Goal: Task Accomplishment & Management: Complete application form

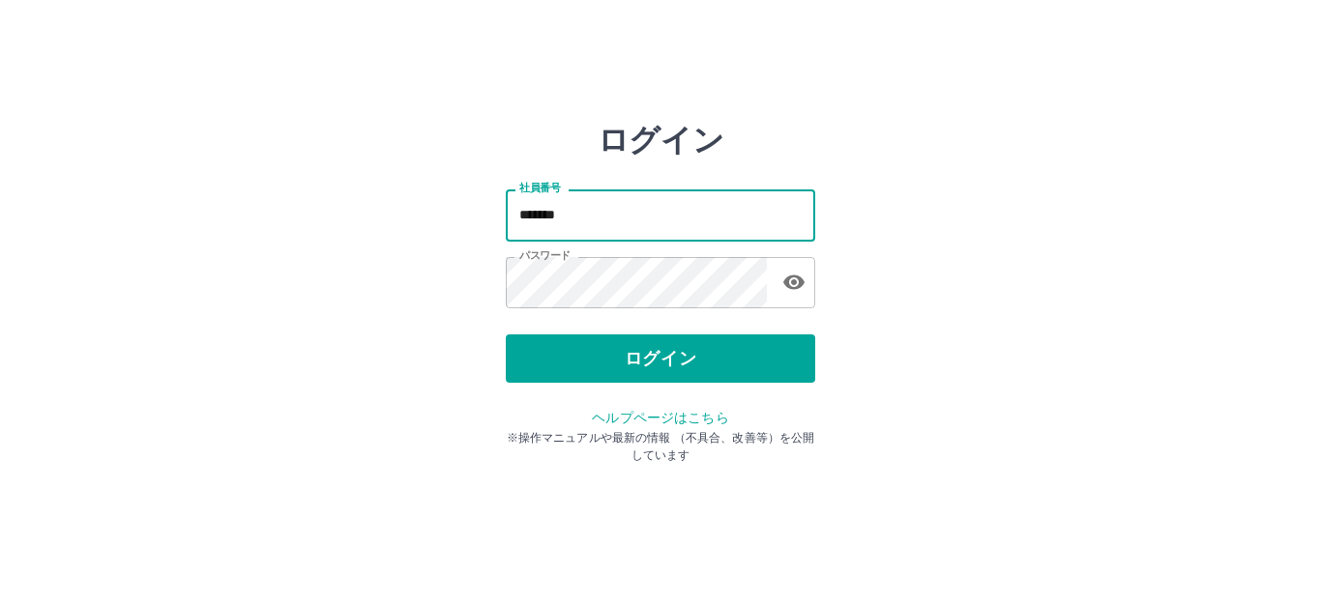
click at [621, 218] on input "*******" at bounding box center [660, 214] width 309 height 51
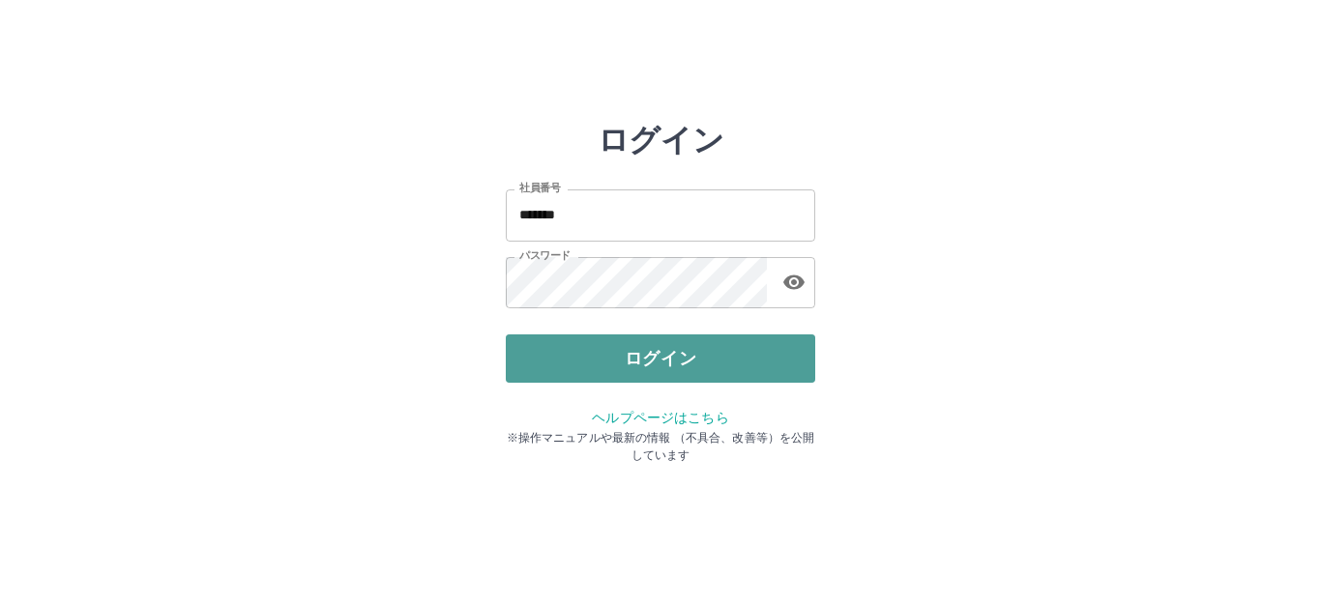
click at [571, 369] on button "ログイン" at bounding box center [660, 359] width 309 height 48
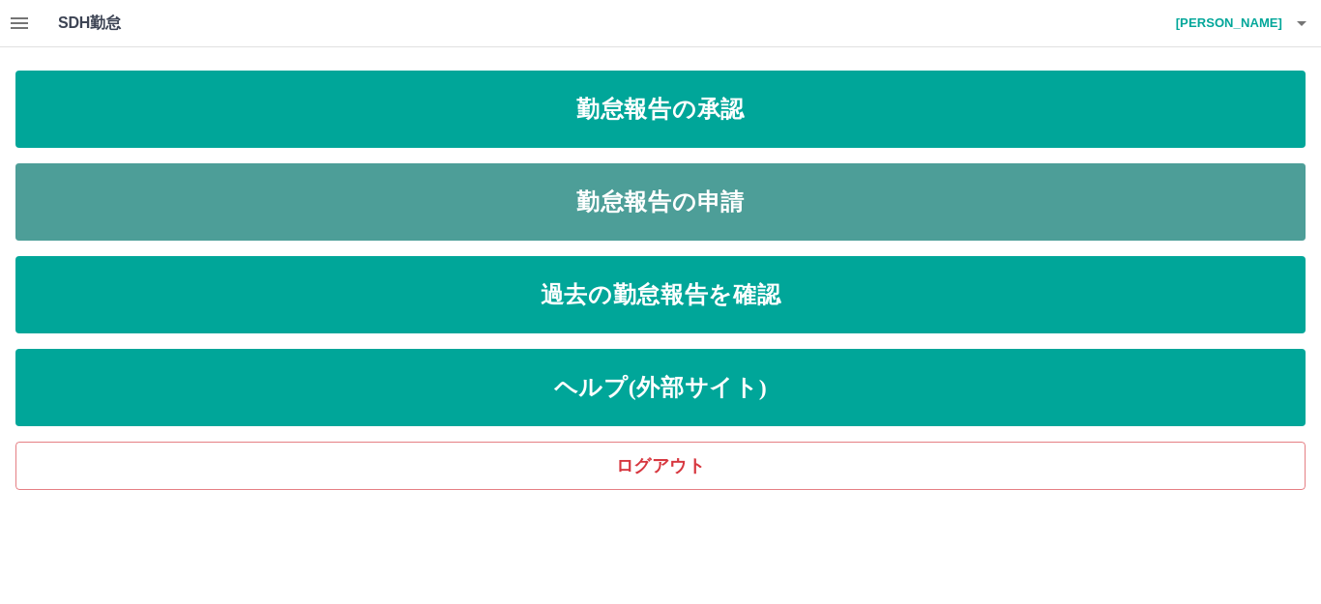
click at [632, 214] on link "勤怠報告の申請" at bounding box center [660, 201] width 1290 height 77
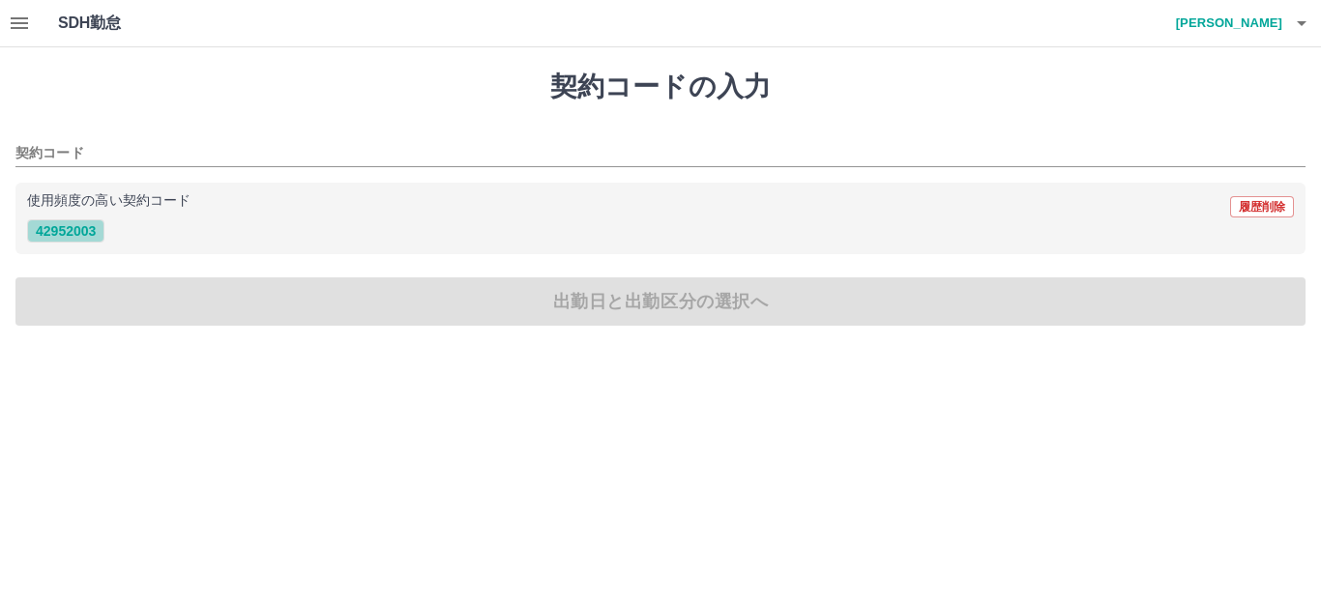
click at [61, 233] on button "42952003" at bounding box center [65, 230] width 77 height 23
type input "********"
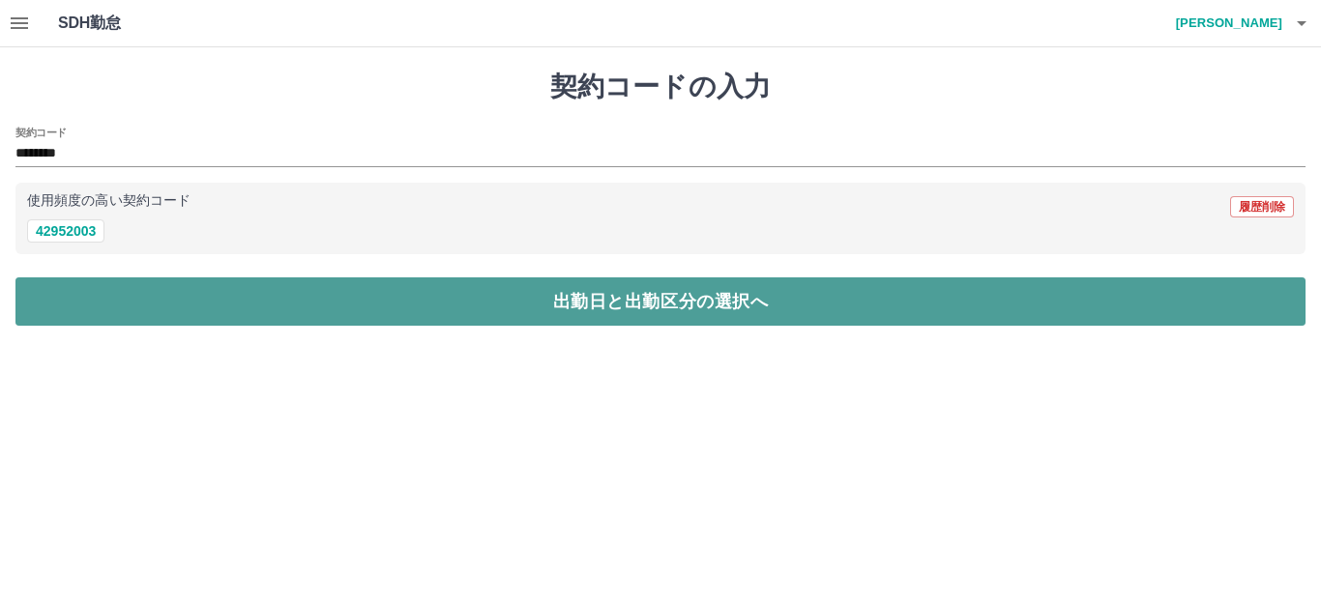
click at [182, 292] on button "出勤日と出勤区分の選択へ" at bounding box center [660, 301] width 1290 height 48
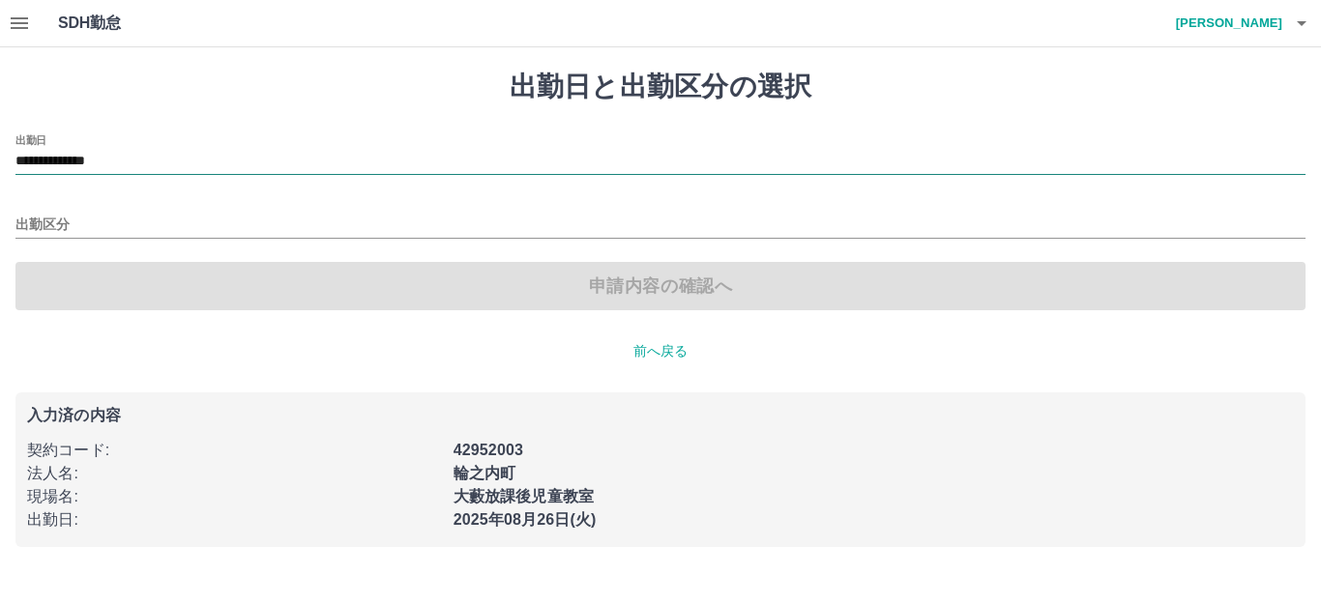
click at [163, 172] on input "**********" at bounding box center [660, 162] width 1290 height 24
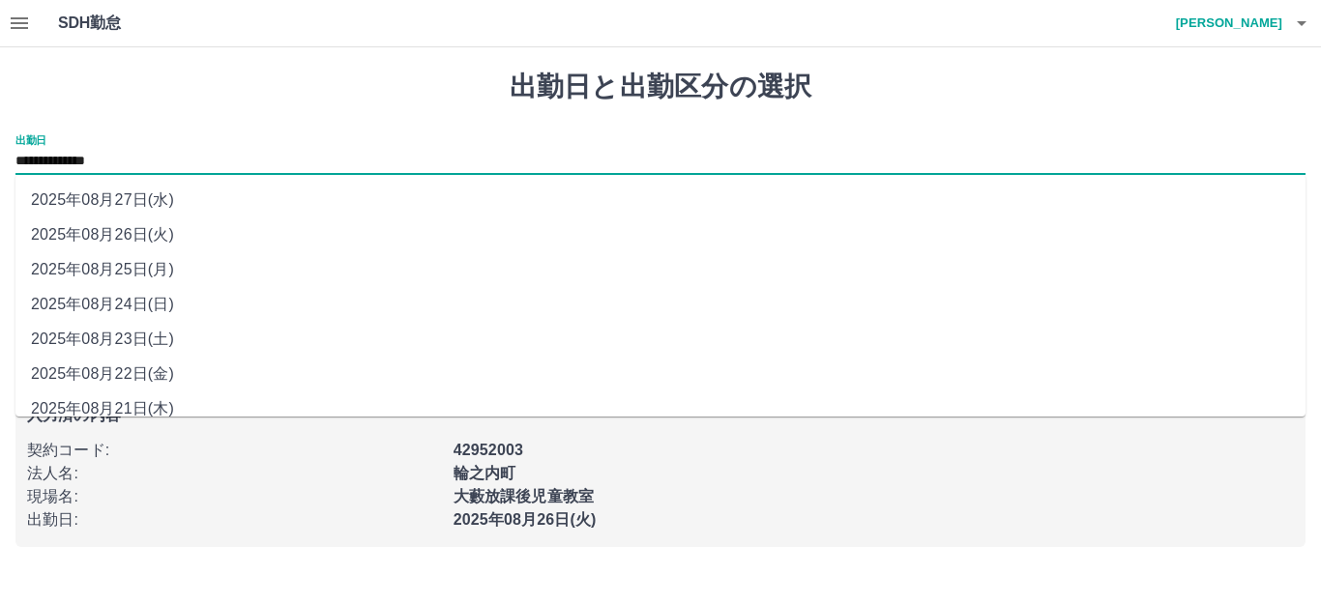
click at [136, 227] on li "2025年08月26日(火)" at bounding box center [660, 235] width 1290 height 35
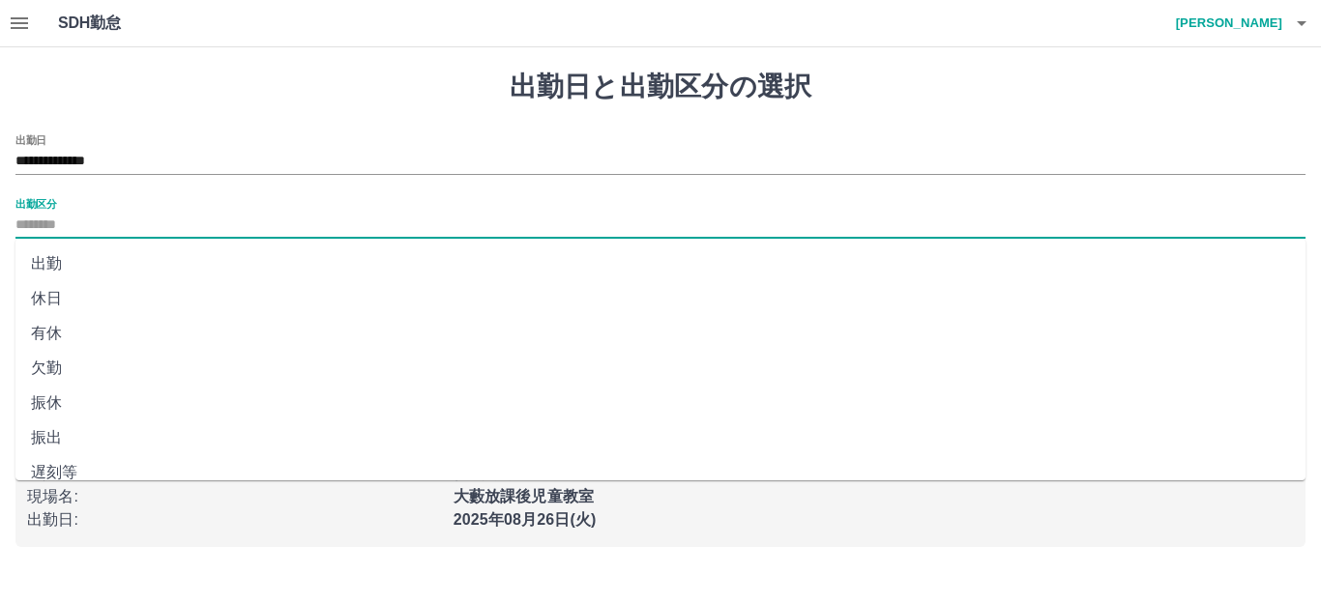
click at [136, 227] on input "出勤区分" at bounding box center [660, 226] width 1290 height 24
click at [132, 263] on li "出勤" at bounding box center [660, 264] width 1290 height 35
type input "**"
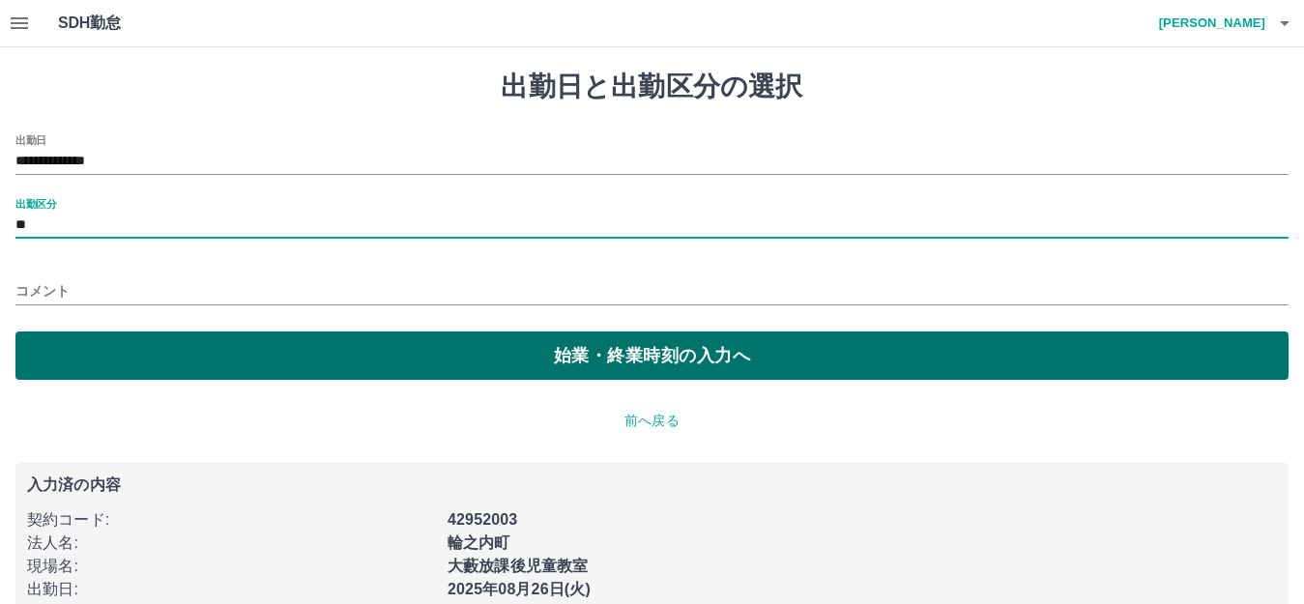
click at [297, 339] on button "始業・終業時刻の入力へ" at bounding box center [651, 356] width 1273 height 48
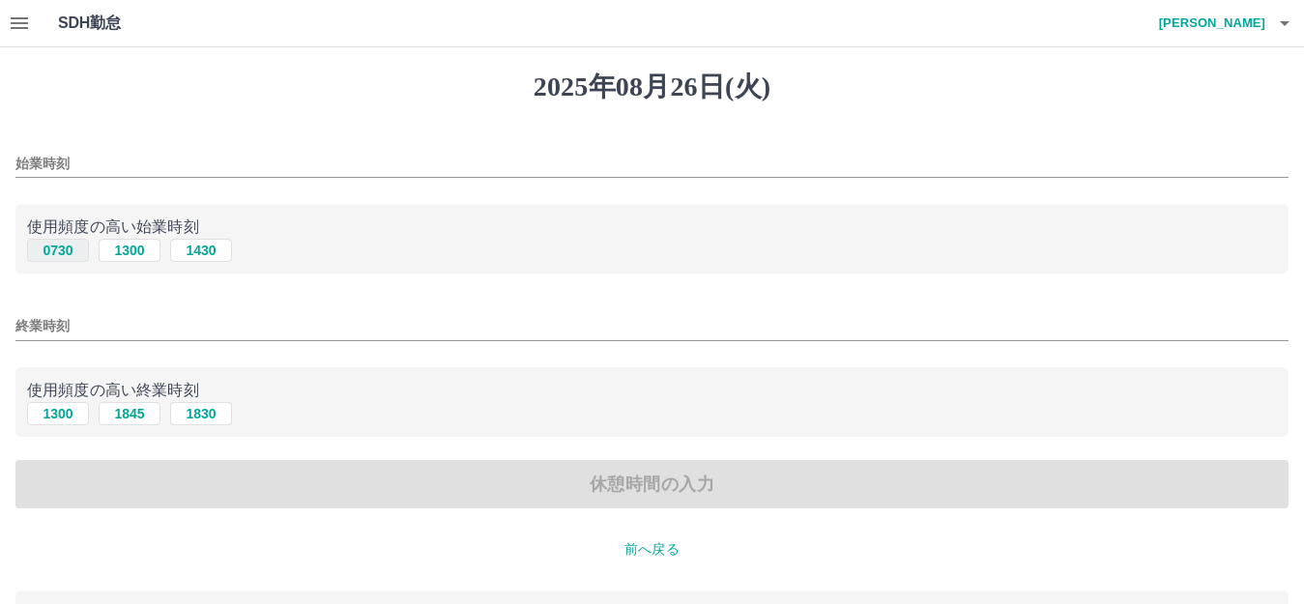
click at [73, 255] on button "0730" at bounding box center [58, 250] width 62 height 23
type input "****"
click at [56, 408] on button "1300" at bounding box center [58, 413] width 62 height 23
type input "****"
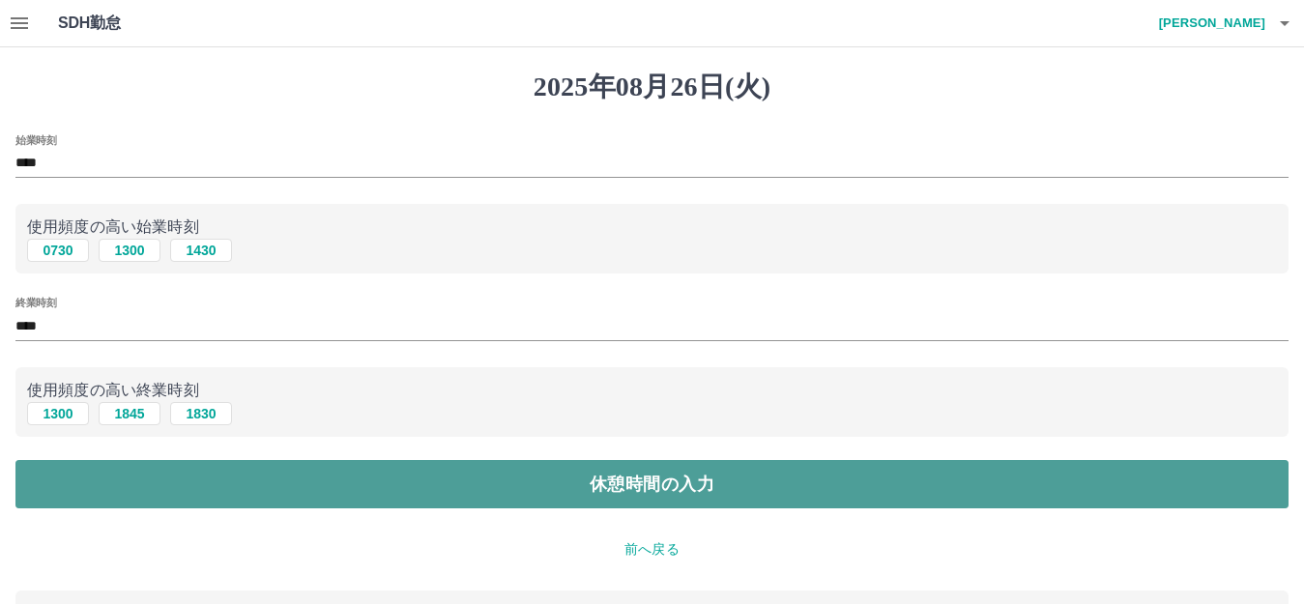
click at [218, 480] on button "休憩時間の入力" at bounding box center [651, 484] width 1273 height 48
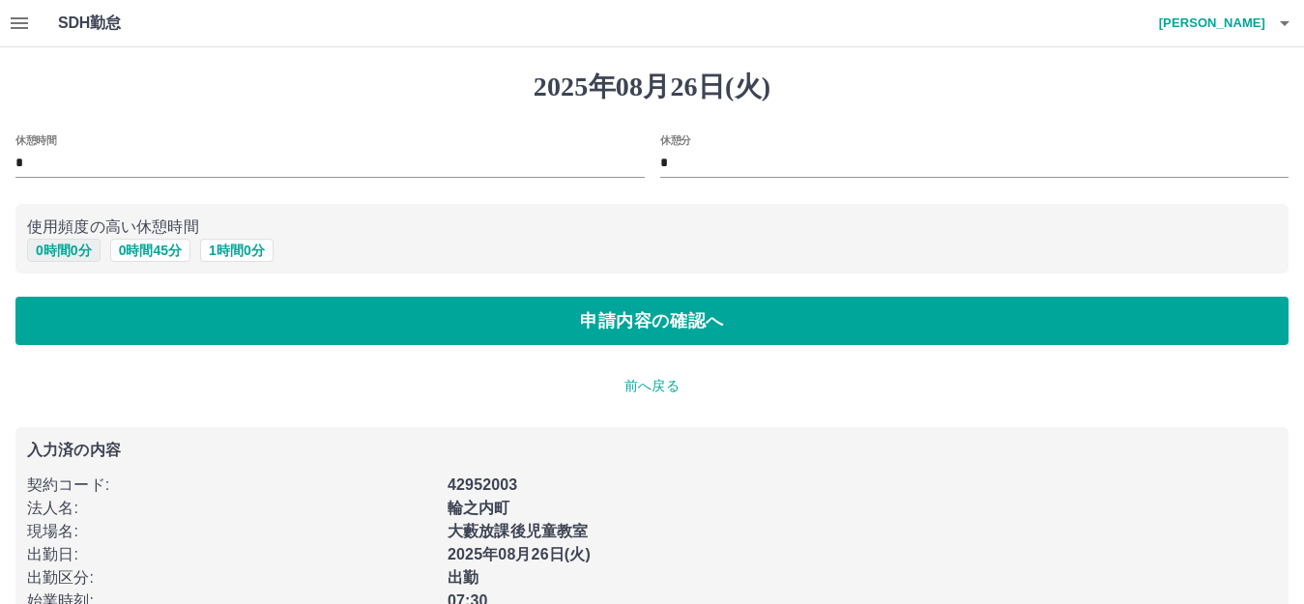
click at [74, 258] on button "0 時間 0 分" at bounding box center [63, 250] width 73 height 23
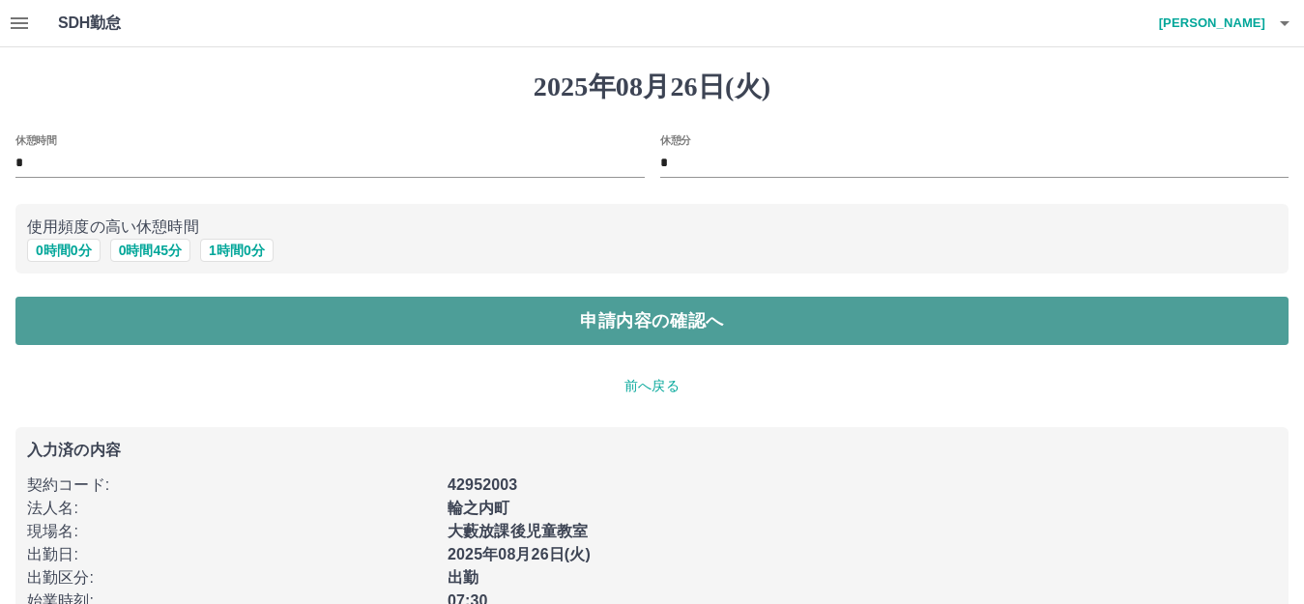
click at [551, 317] on button "申請内容の確認へ" at bounding box center [651, 321] width 1273 height 48
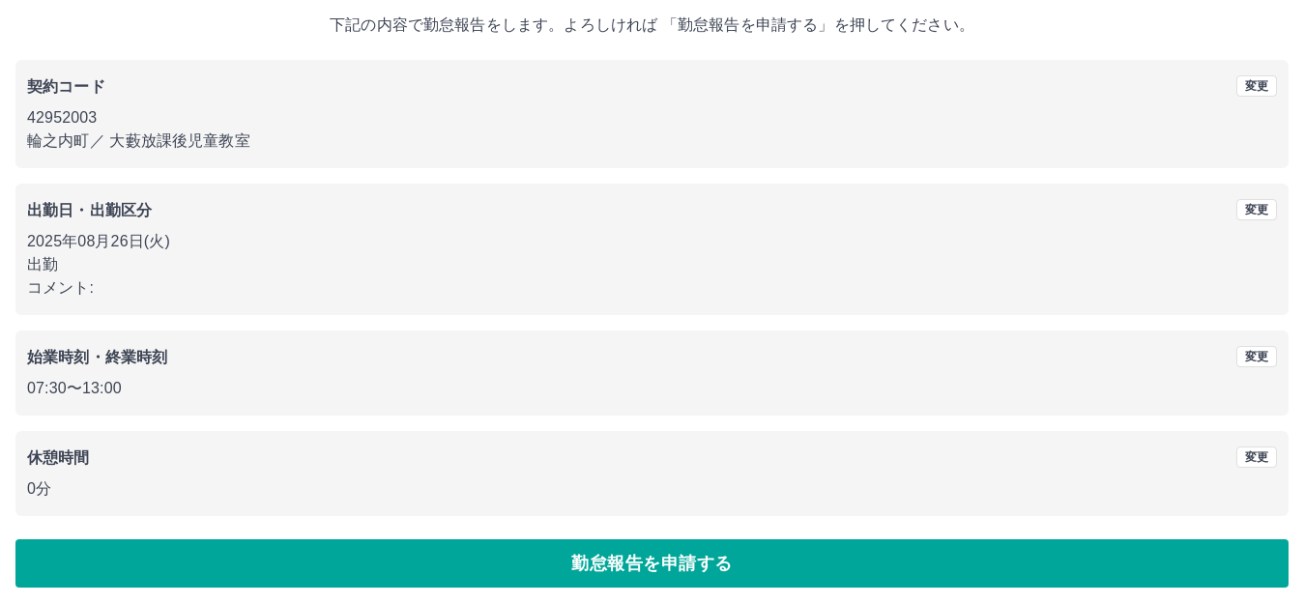
scroll to position [120, 0]
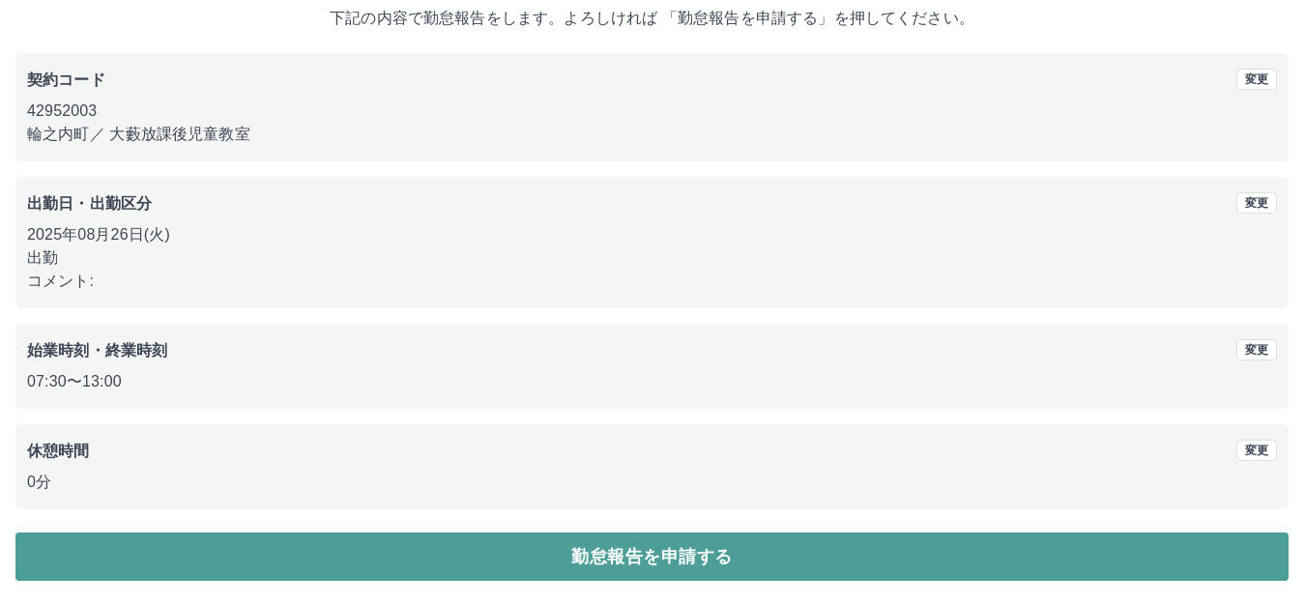
click at [522, 553] on button "勤怠報告を申請する" at bounding box center [651, 557] width 1273 height 48
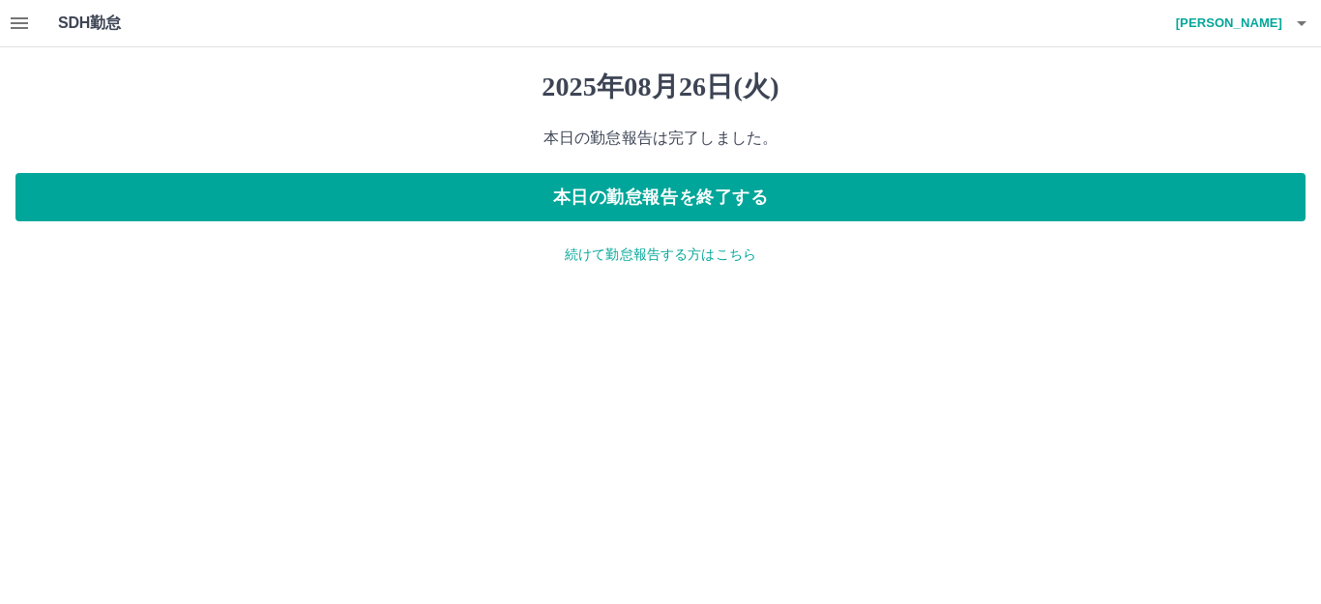
click at [26, 22] on icon "button" at bounding box center [19, 23] width 17 height 12
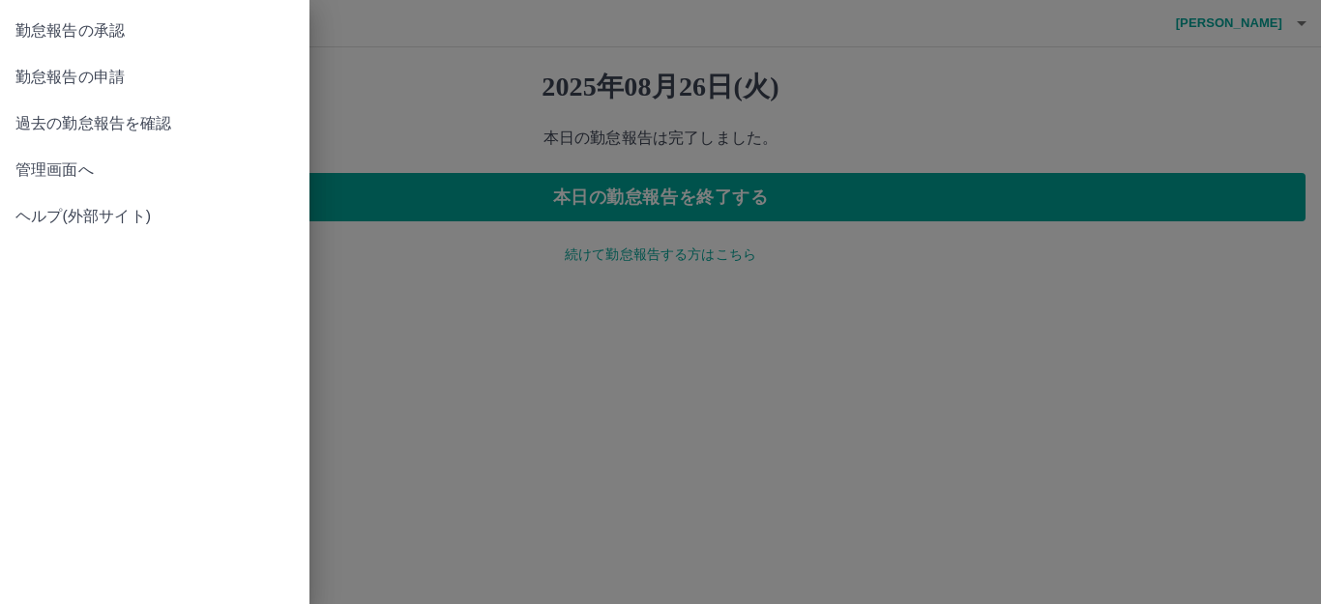
click at [134, 34] on span "勤怠報告の承認" at bounding box center [154, 30] width 278 height 23
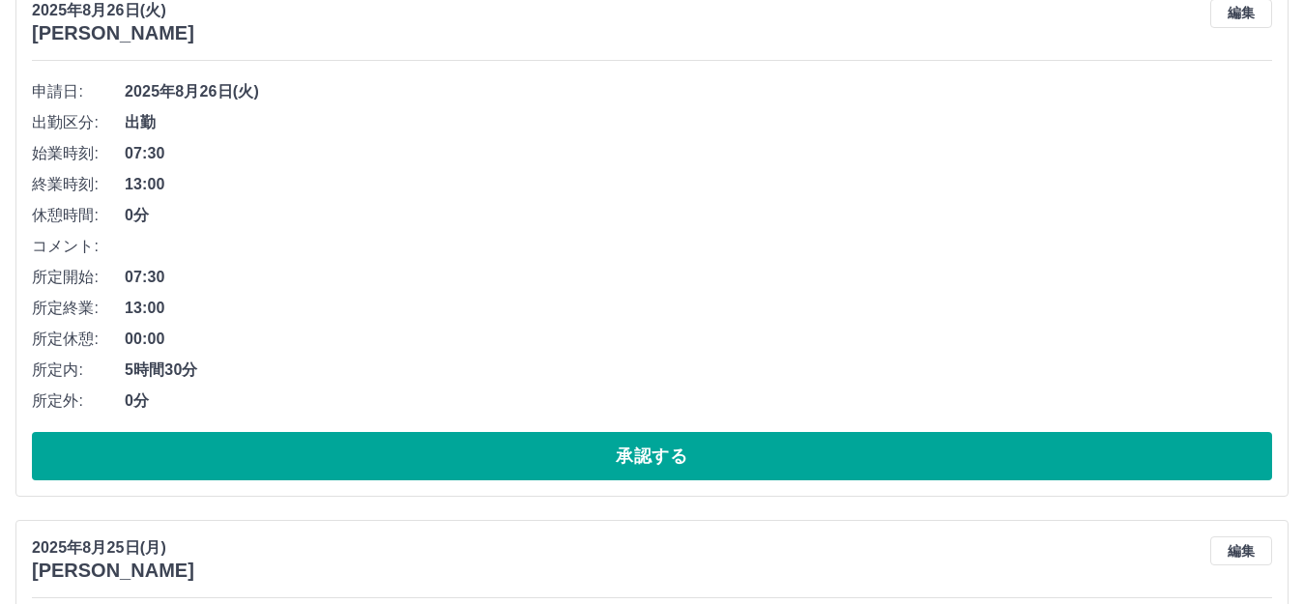
scroll to position [1547, 0]
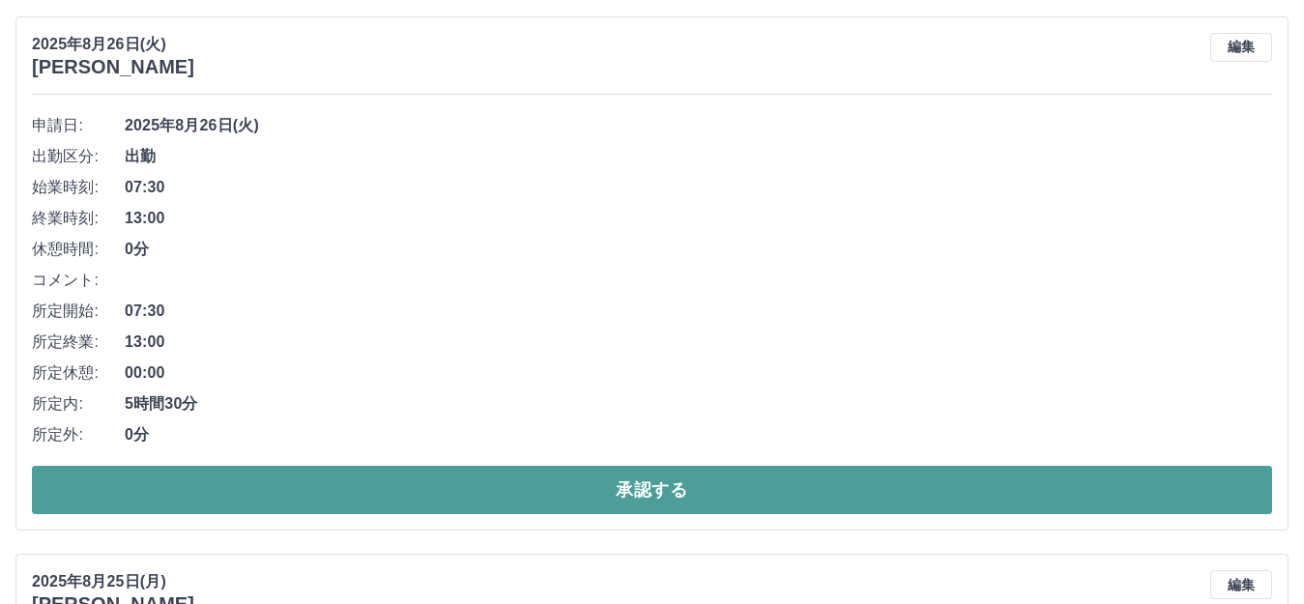
click at [524, 482] on button "承認する" at bounding box center [652, 490] width 1240 height 48
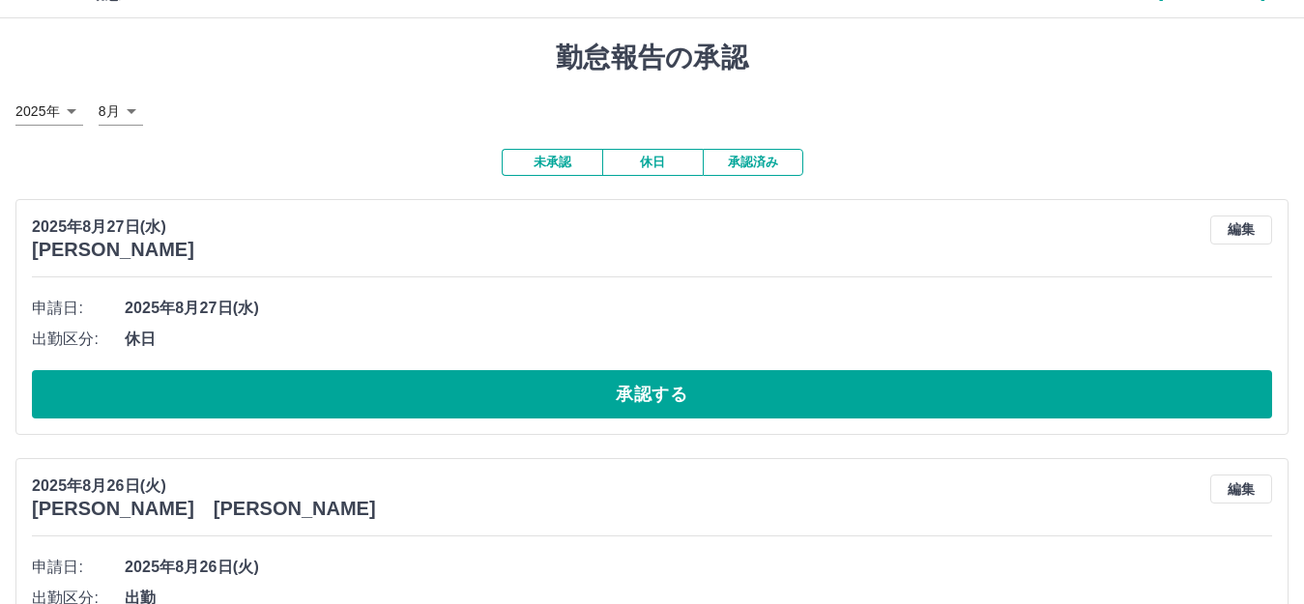
scroll to position [0, 0]
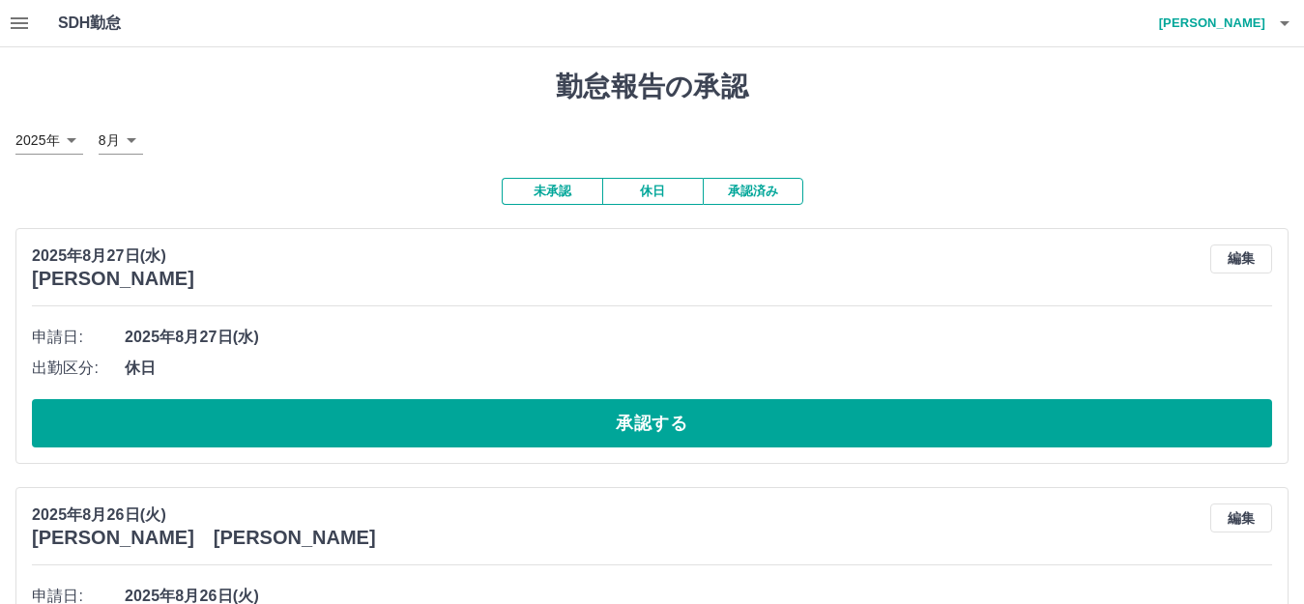
click at [639, 189] on button "休日" at bounding box center [652, 191] width 101 height 27
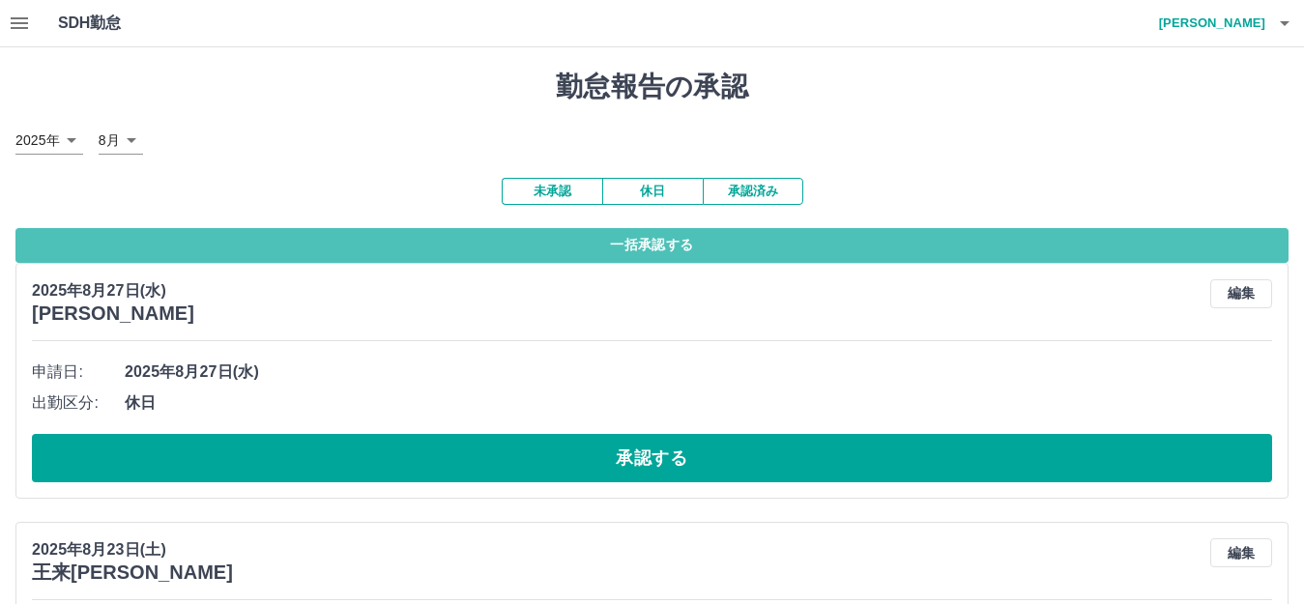
click at [605, 239] on button "一括承認する" at bounding box center [651, 245] width 1273 height 35
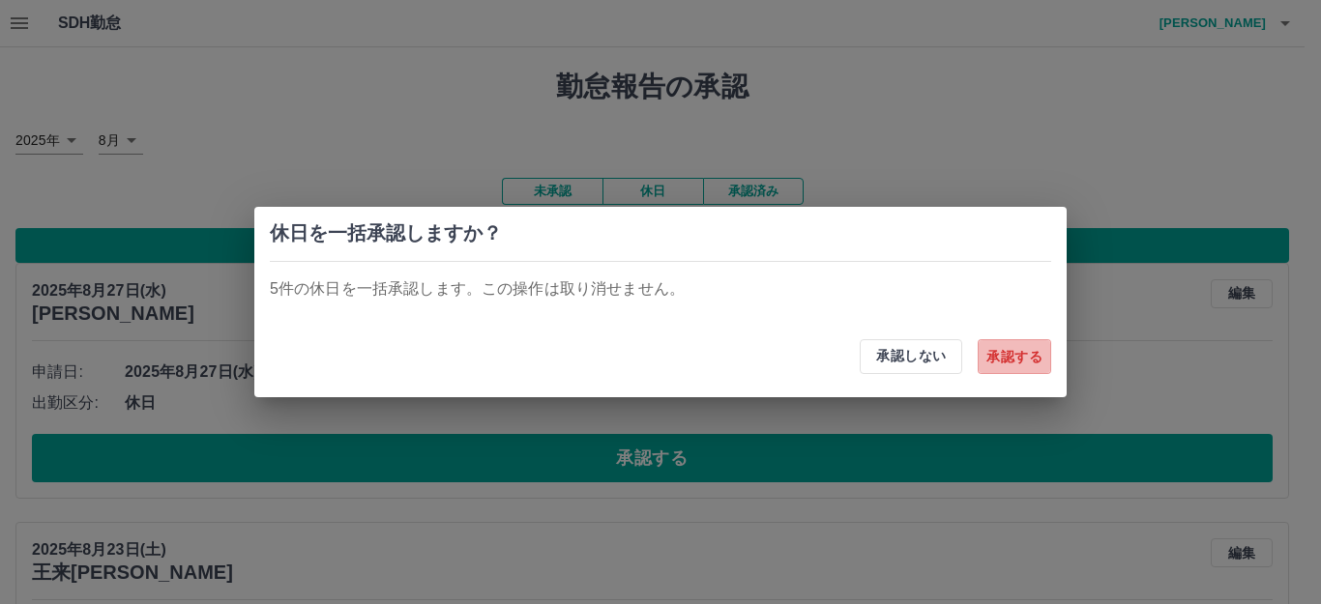
click at [1009, 357] on button "承認する" at bounding box center [1013, 356] width 73 height 35
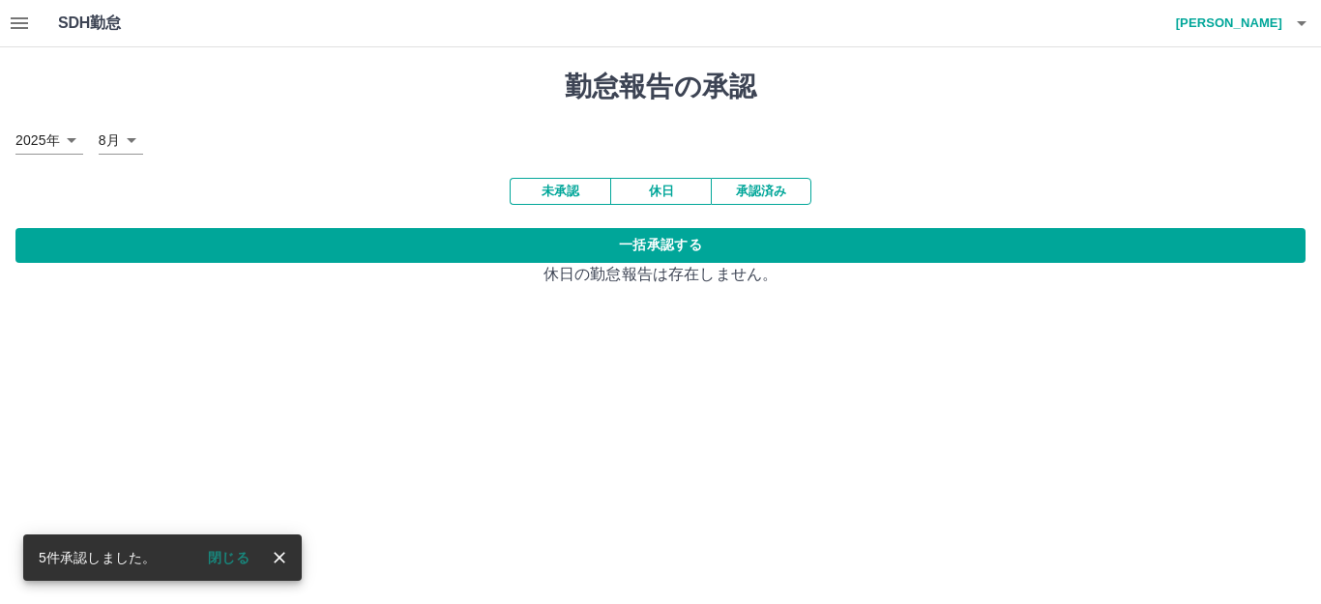
click at [579, 202] on button "未承認" at bounding box center [560, 191] width 101 height 27
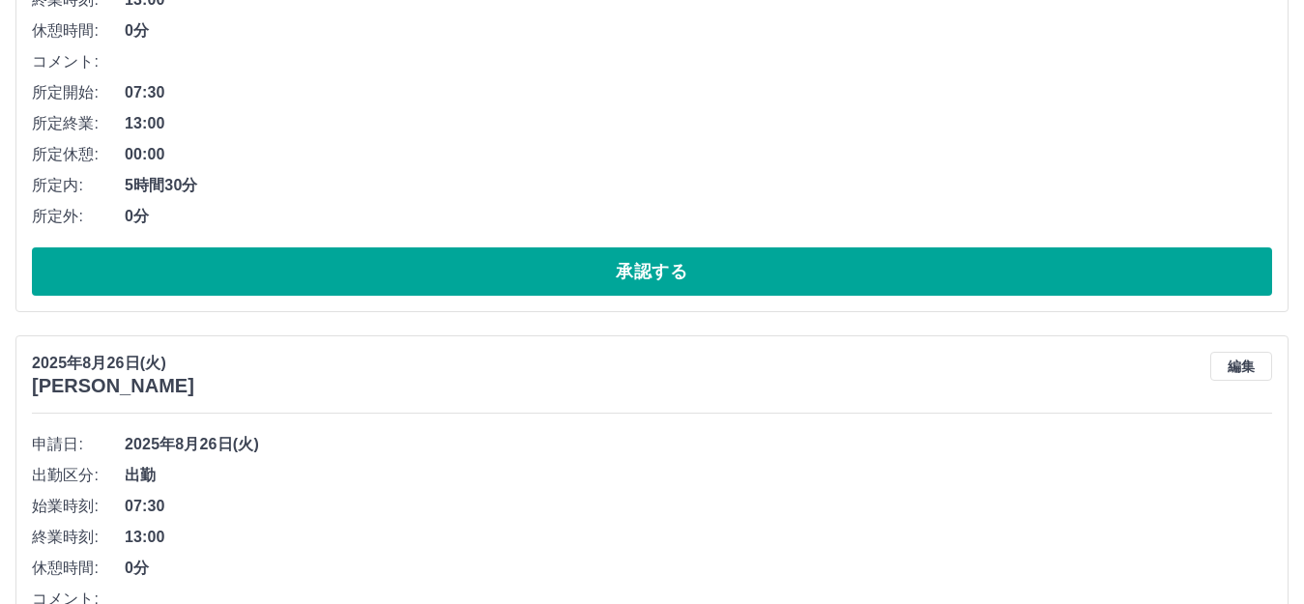
scroll to position [483, 0]
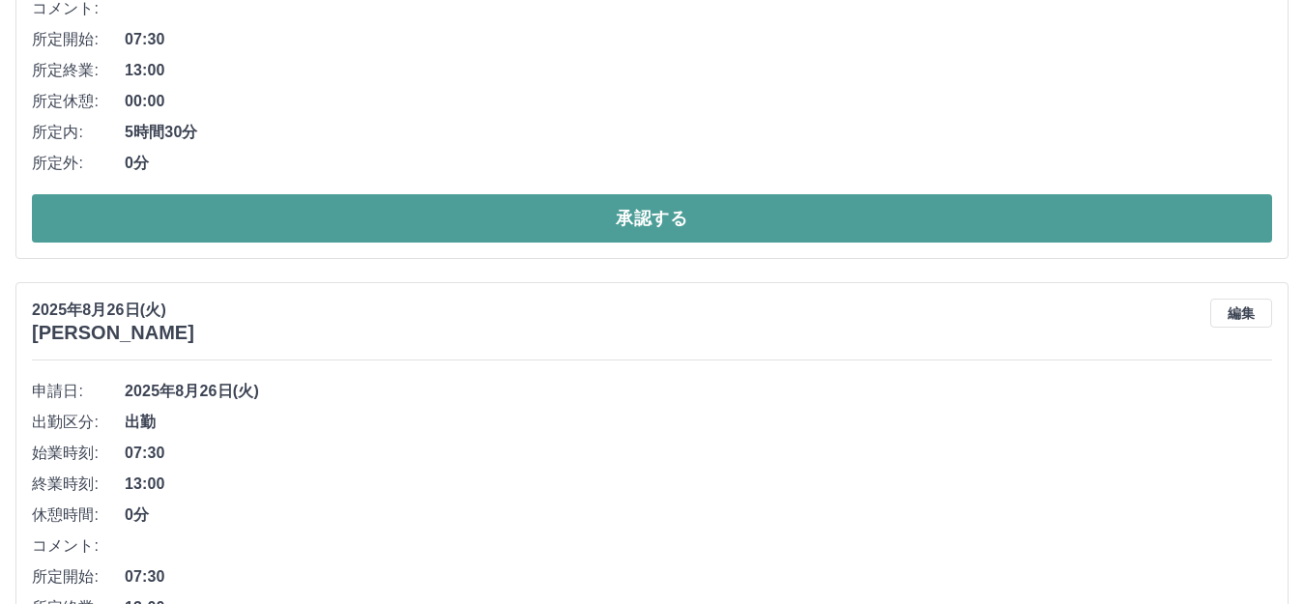
click at [594, 222] on button "承認する" at bounding box center [652, 218] width 1240 height 48
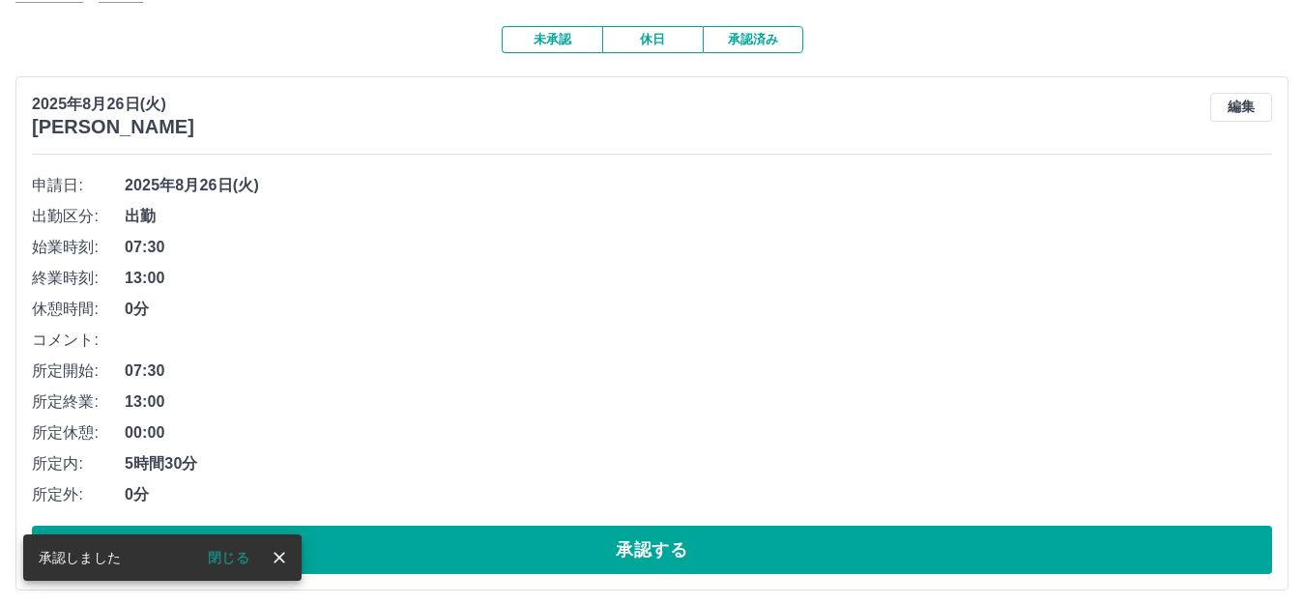
scroll to position [290, 0]
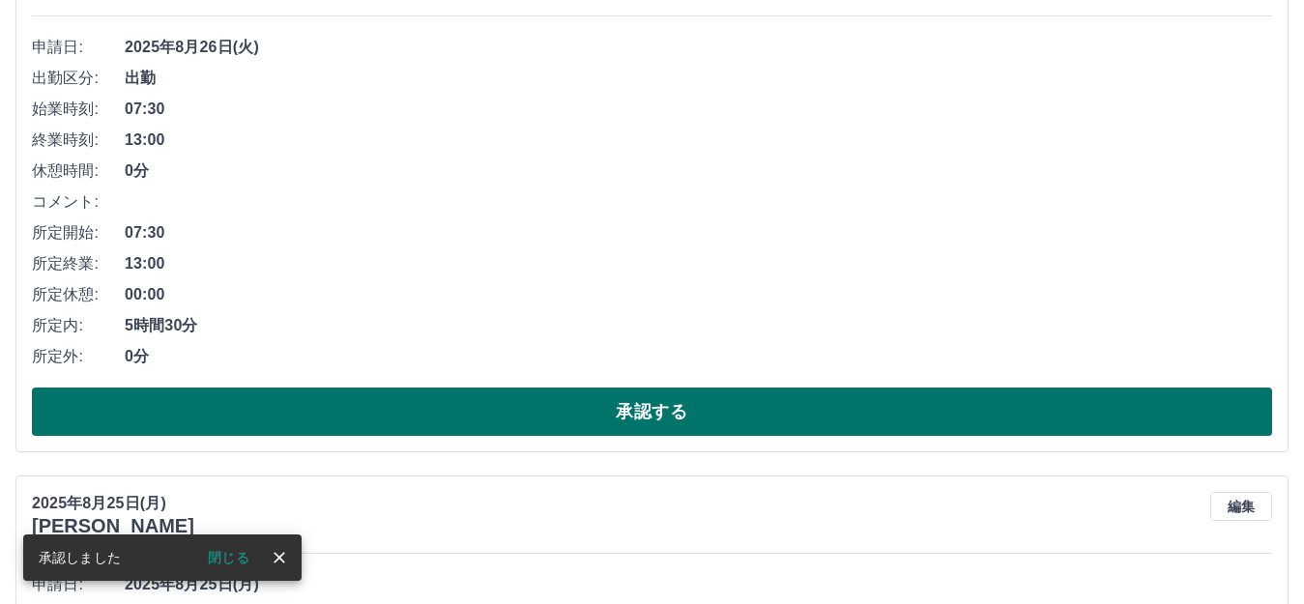
click at [639, 412] on button "承認する" at bounding box center [652, 412] width 1240 height 48
click at [647, 399] on button "承認する" at bounding box center [652, 412] width 1240 height 48
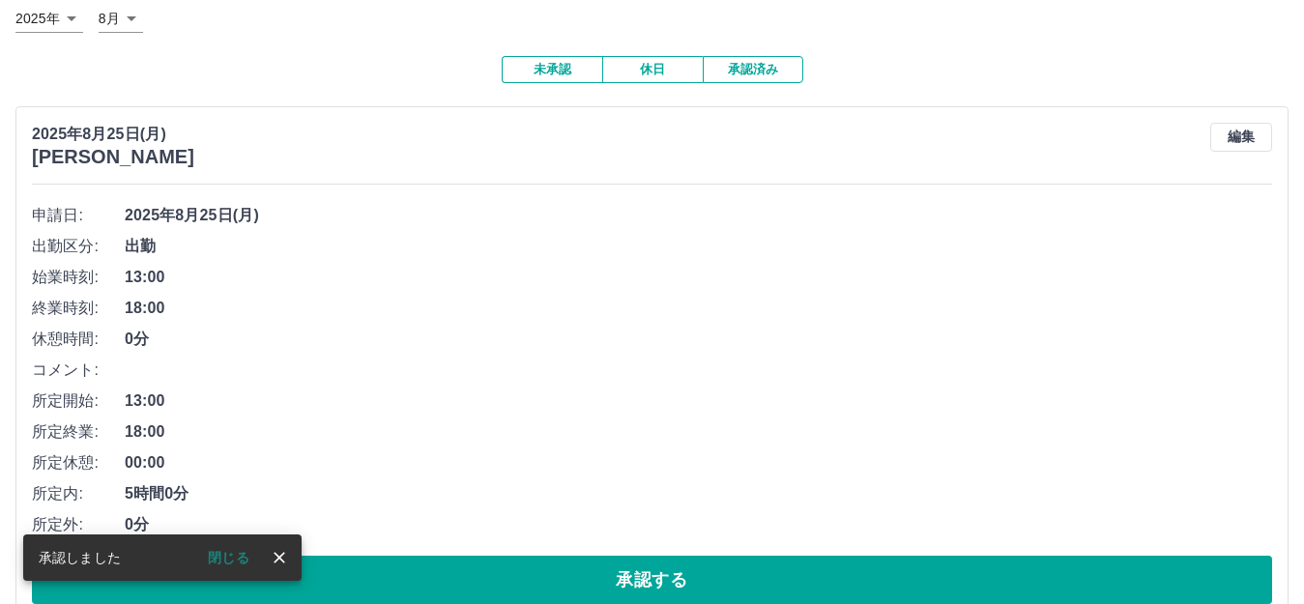
scroll to position [483, 0]
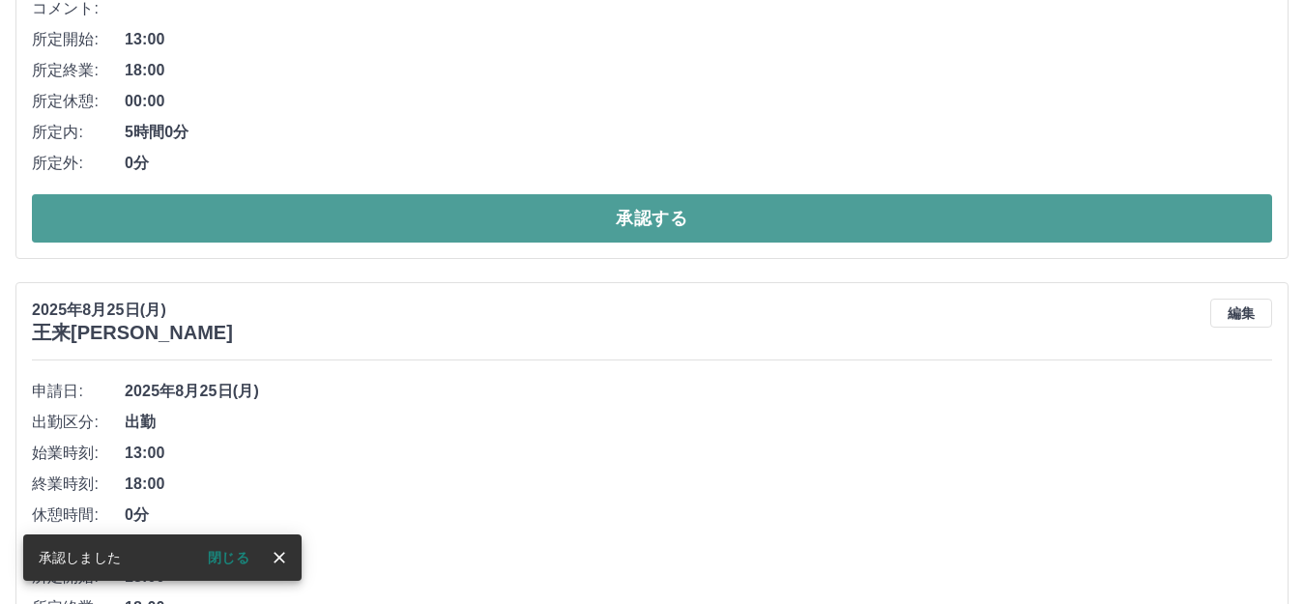
click at [634, 210] on button "承認する" at bounding box center [652, 218] width 1240 height 48
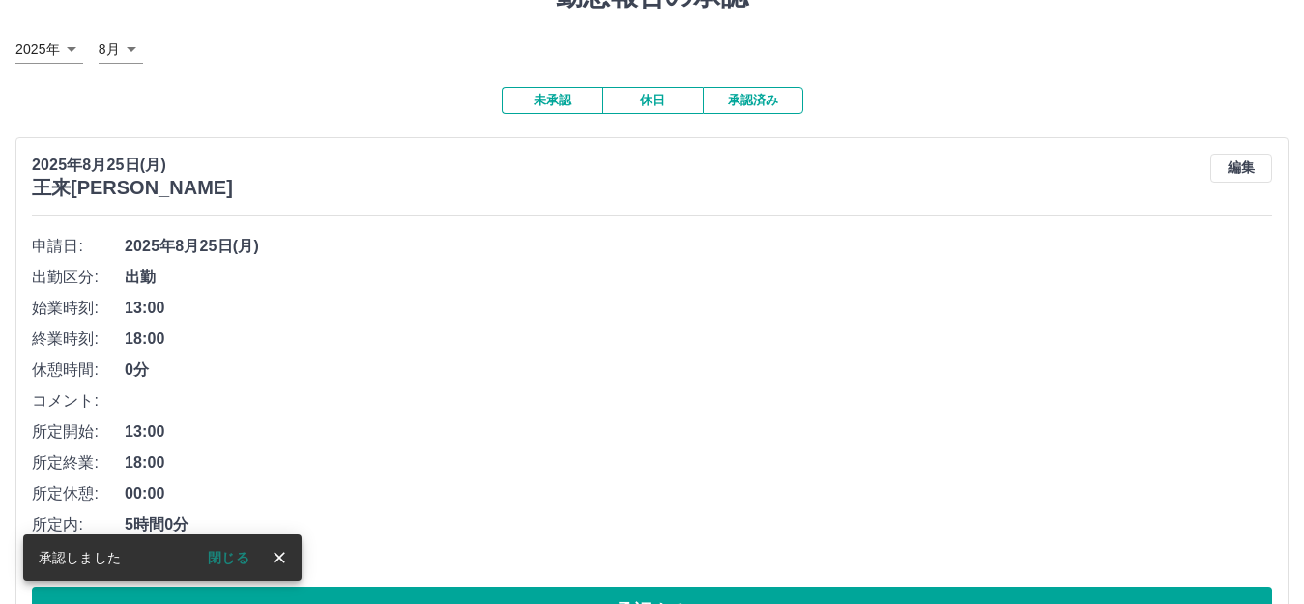
scroll to position [193, 0]
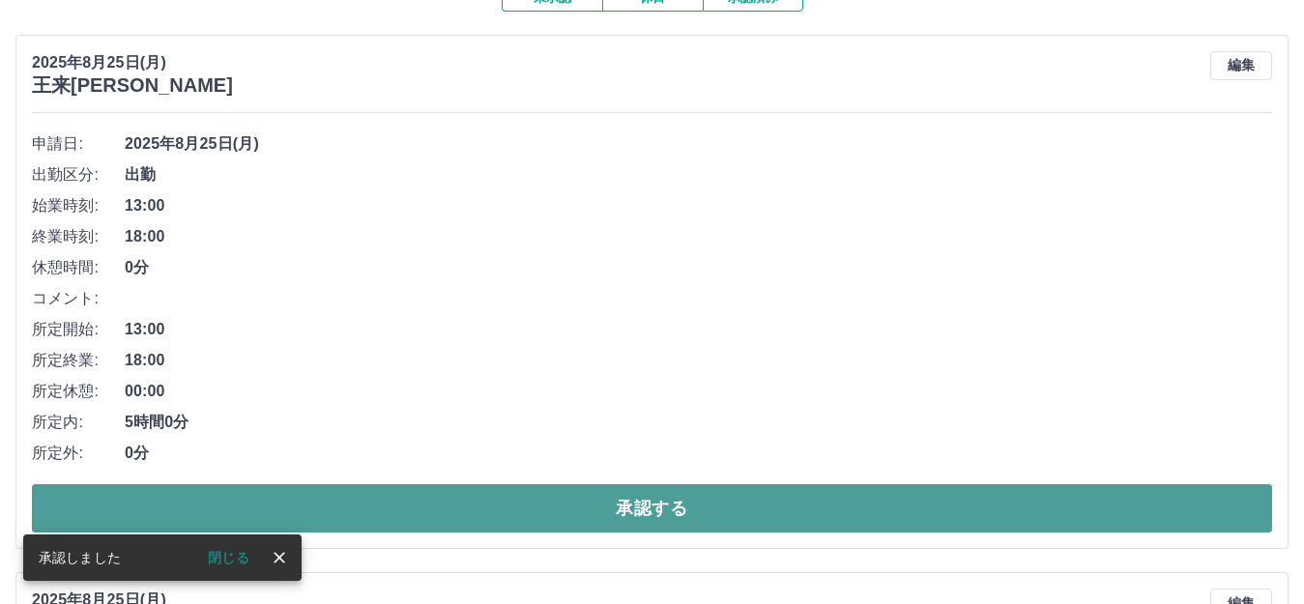
click at [653, 511] on button "承認する" at bounding box center [652, 508] width 1240 height 48
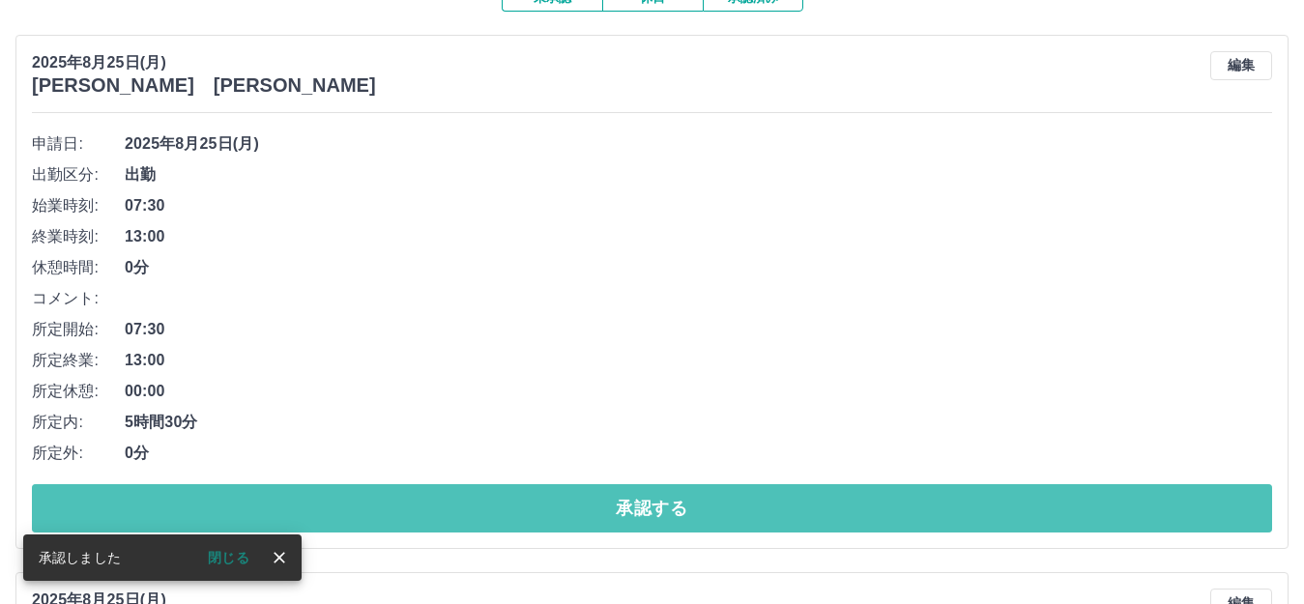
click at [653, 511] on button "承認する" at bounding box center [652, 508] width 1240 height 48
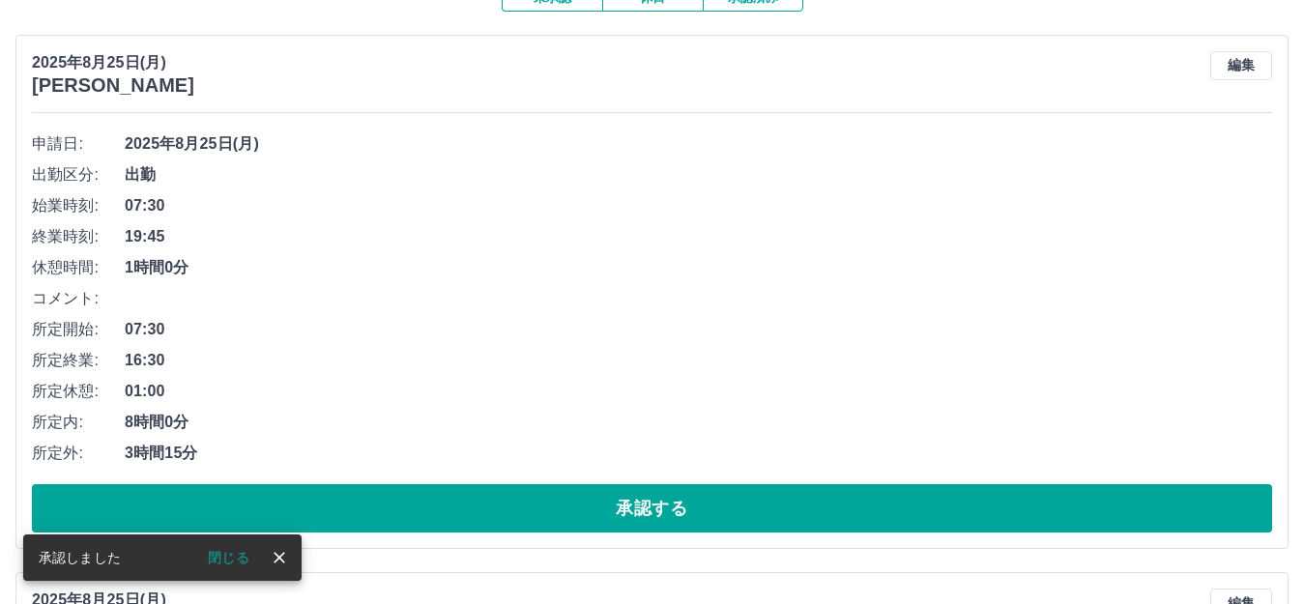
click at [641, 510] on button "承認する" at bounding box center [652, 508] width 1240 height 48
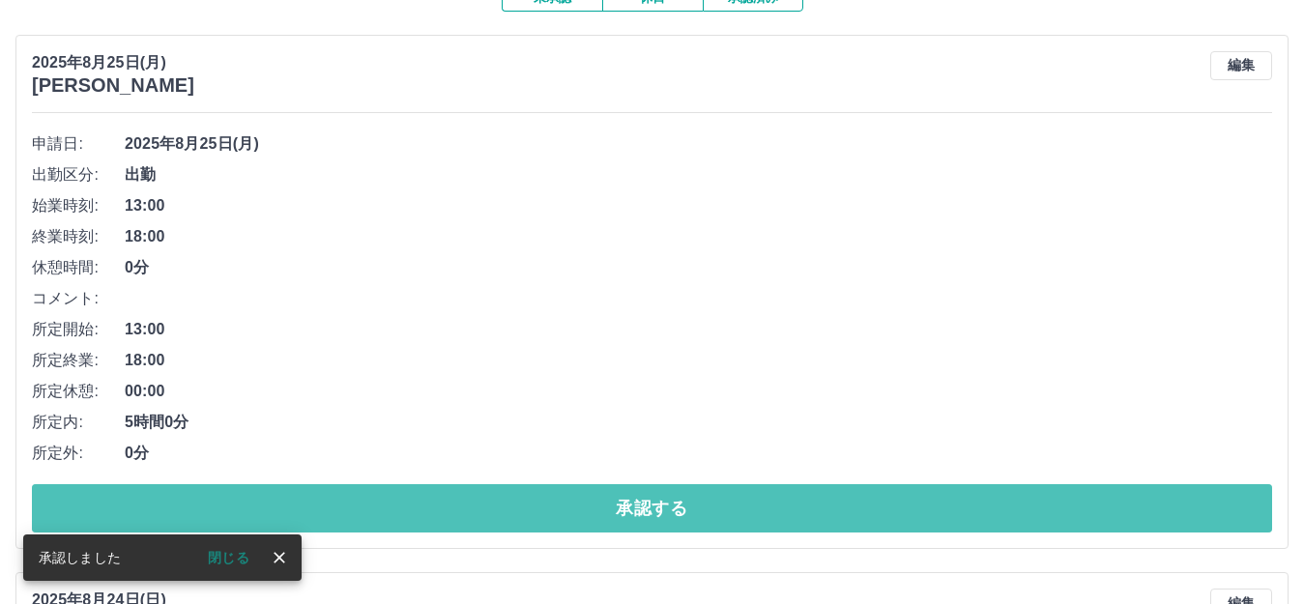
click at [641, 510] on button "承認する" at bounding box center [652, 508] width 1240 height 48
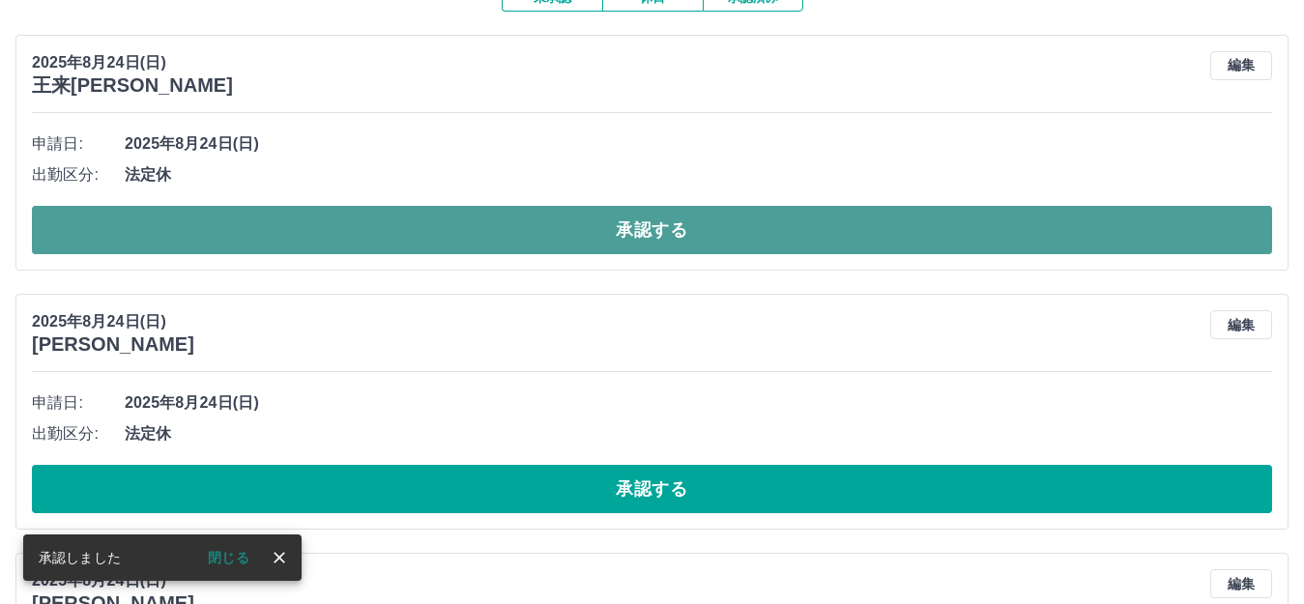
click at [632, 231] on button "承認する" at bounding box center [652, 230] width 1240 height 48
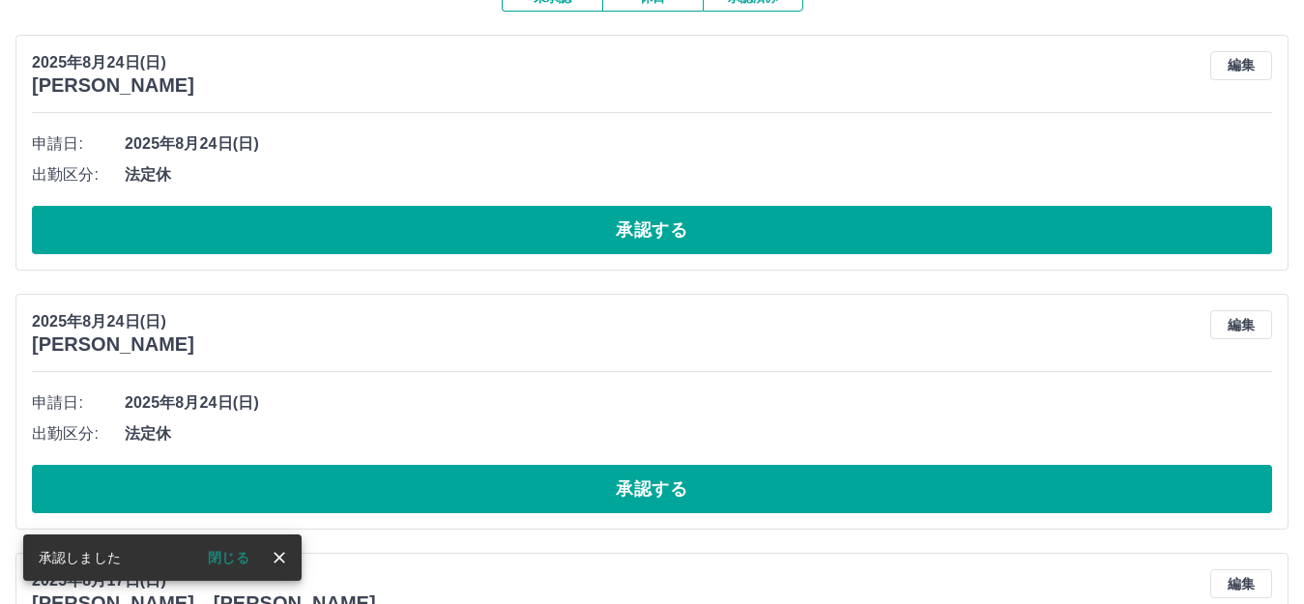
click at [625, 231] on button "承認する" at bounding box center [652, 230] width 1240 height 48
click at [630, 238] on button "承認する" at bounding box center [652, 230] width 1240 height 48
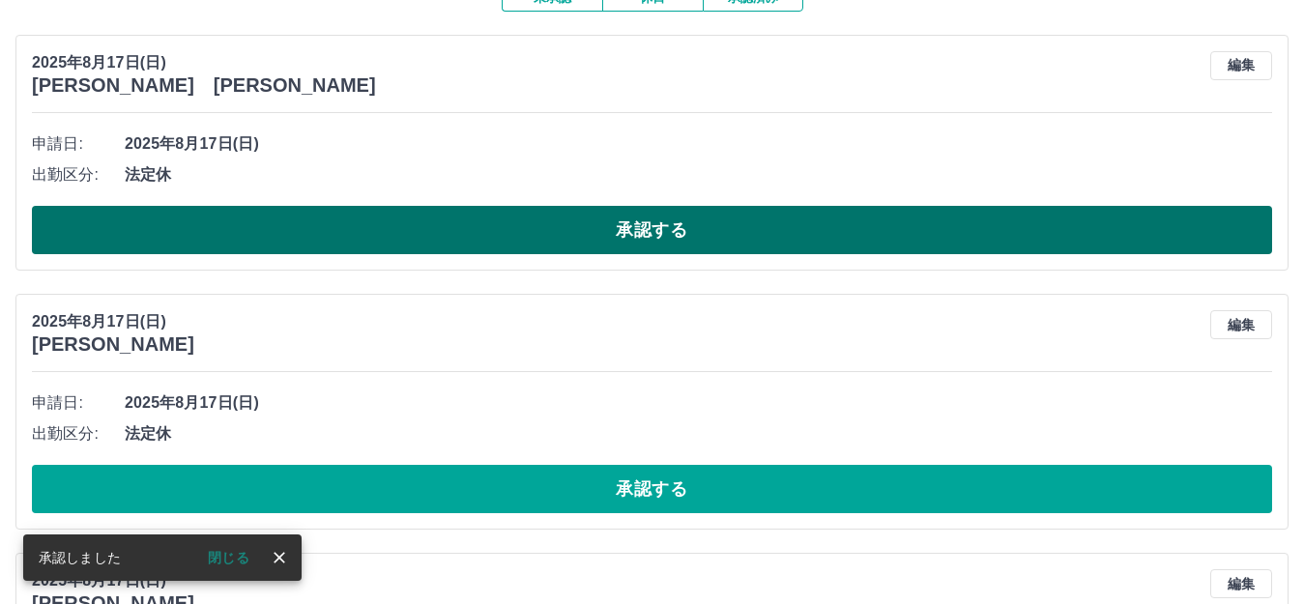
click at [633, 230] on button "承認する" at bounding box center [652, 230] width 1240 height 48
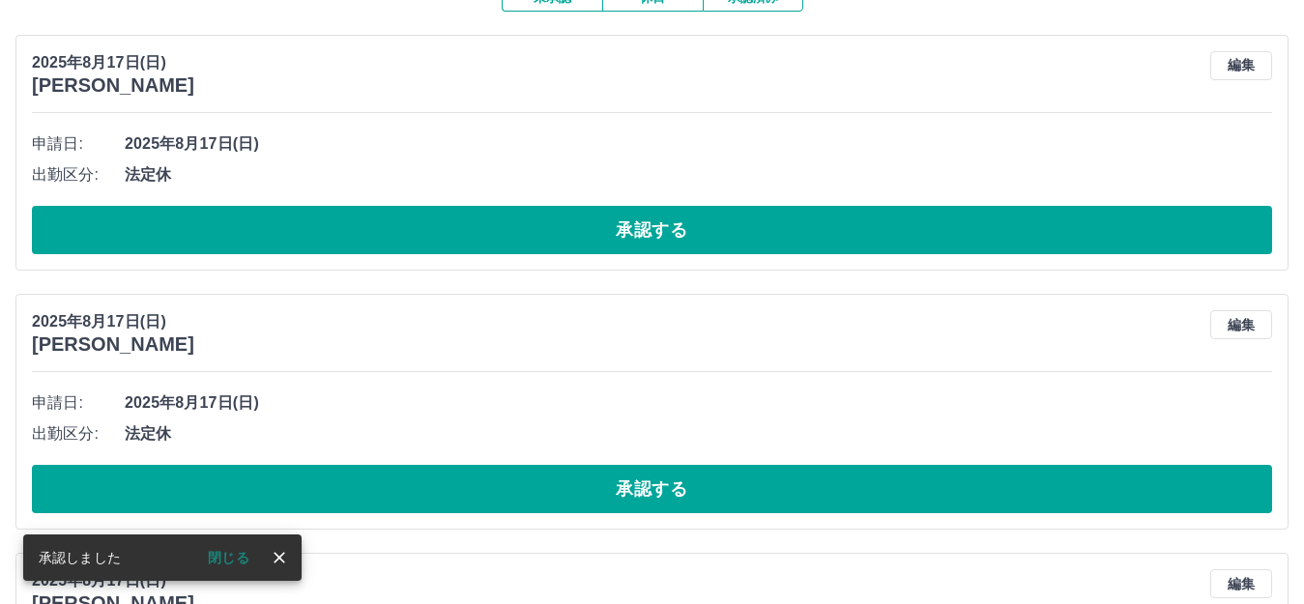
click at [626, 235] on button "承認する" at bounding box center [652, 230] width 1240 height 48
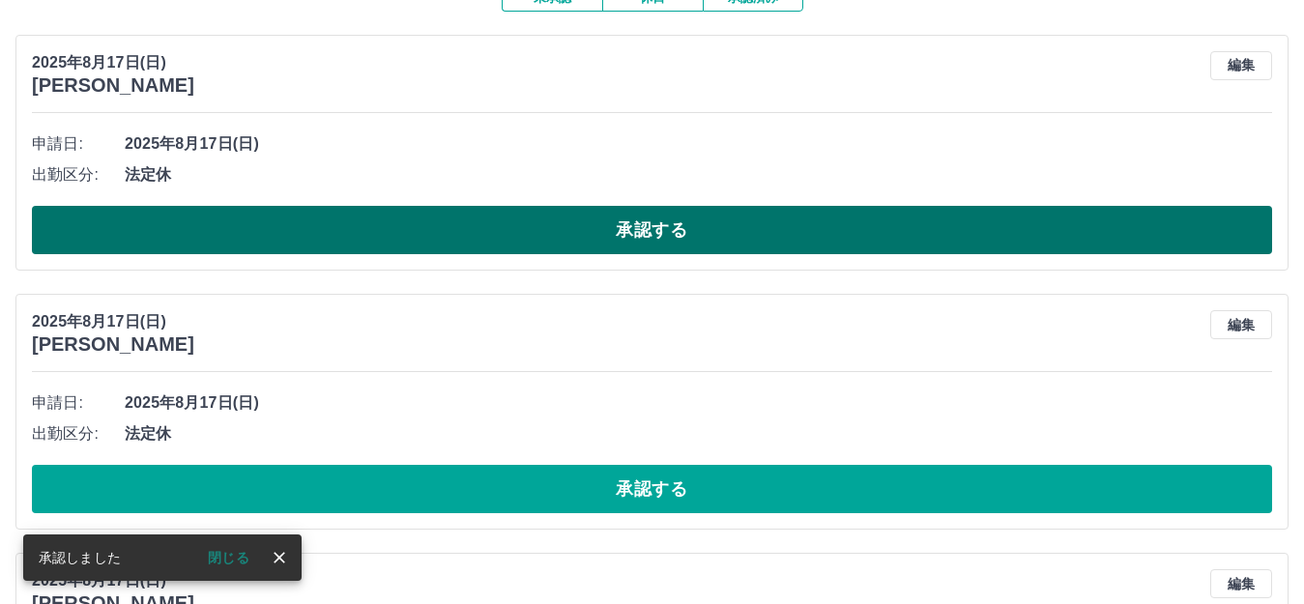
click at [628, 226] on button "承認する" at bounding box center [652, 230] width 1240 height 48
click at [628, 224] on button "承認する" at bounding box center [652, 230] width 1240 height 48
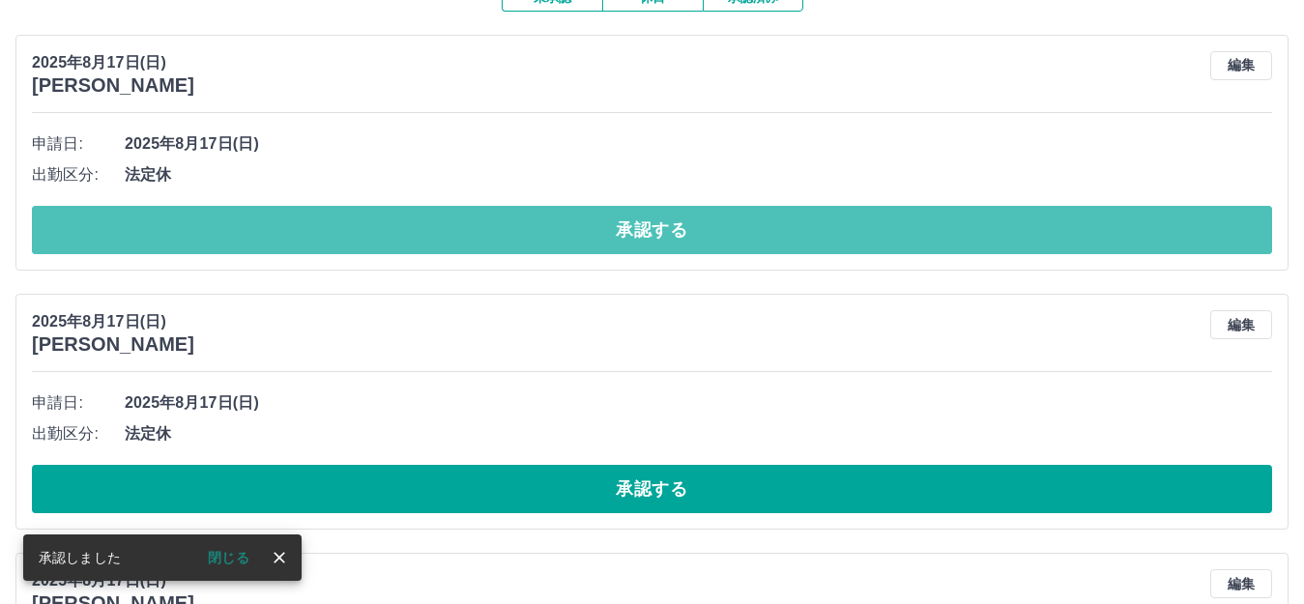
click at [628, 224] on button "承認する" at bounding box center [652, 230] width 1240 height 48
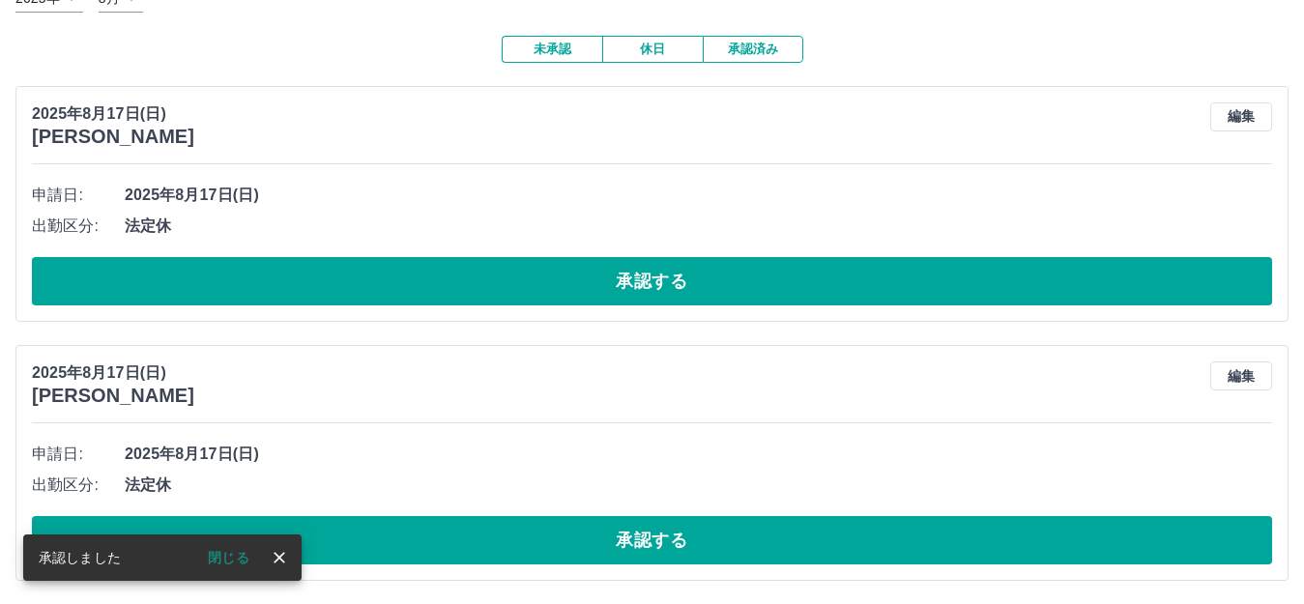
scroll to position [144, 0]
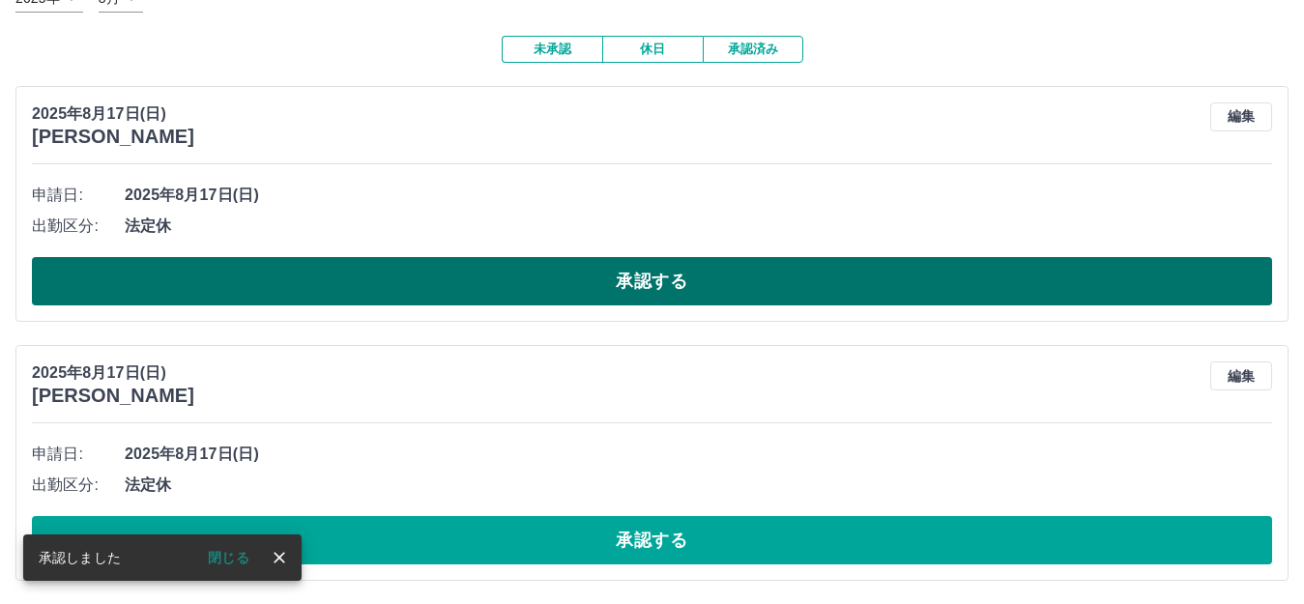
click at [635, 271] on button "承認する" at bounding box center [652, 281] width 1240 height 48
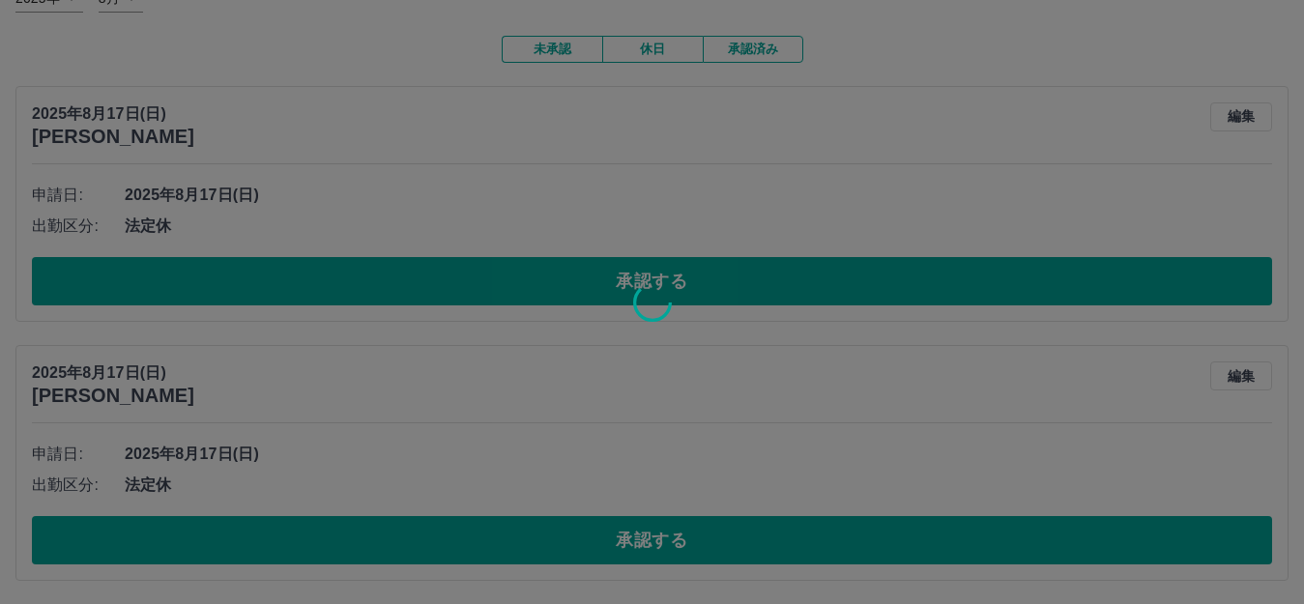
scroll to position [0, 0]
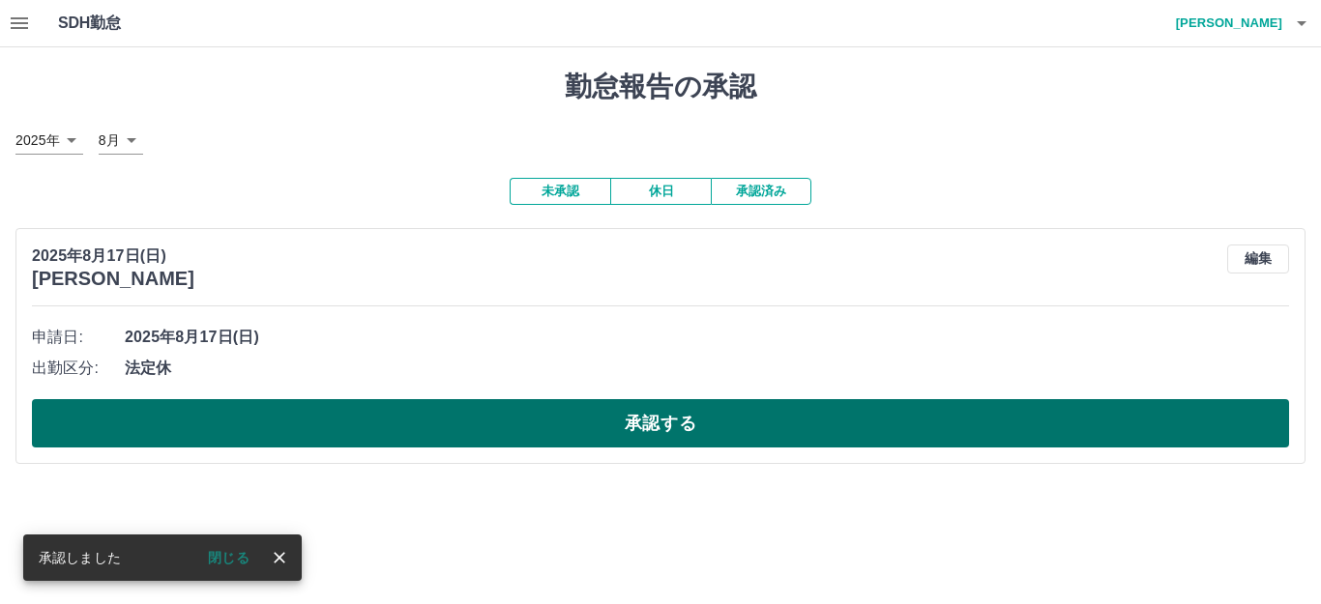
click at [640, 415] on button "承認する" at bounding box center [660, 423] width 1257 height 48
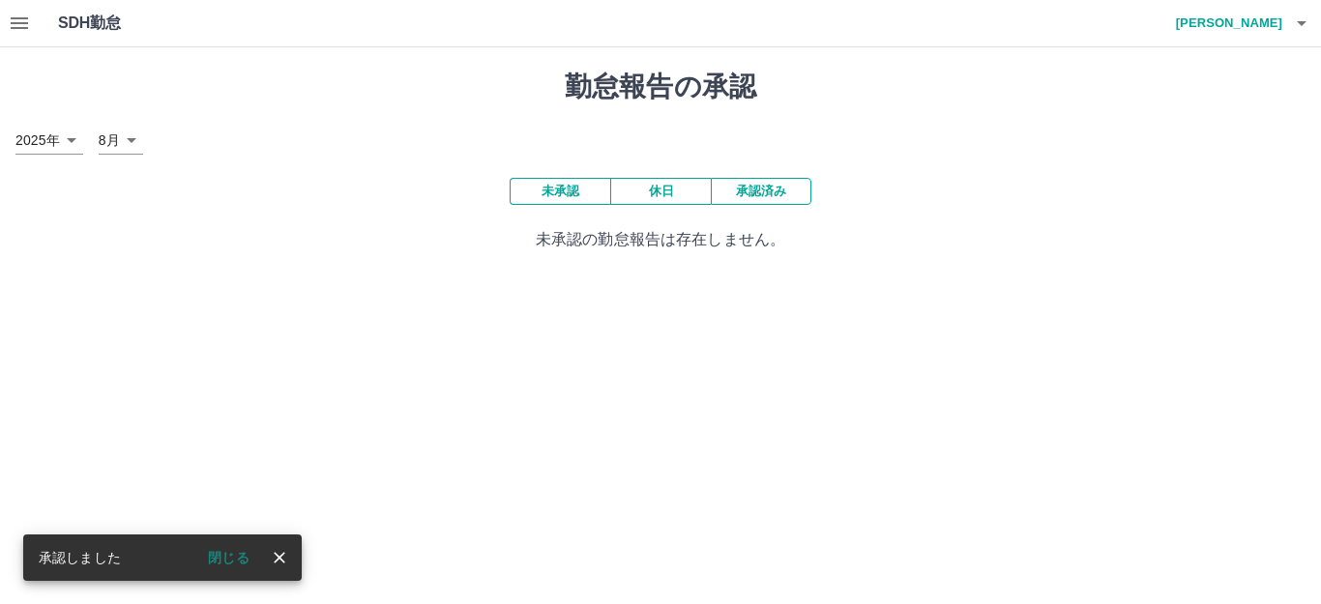
click at [669, 194] on button "休日" at bounding box center [660, 191] width 101 height 27
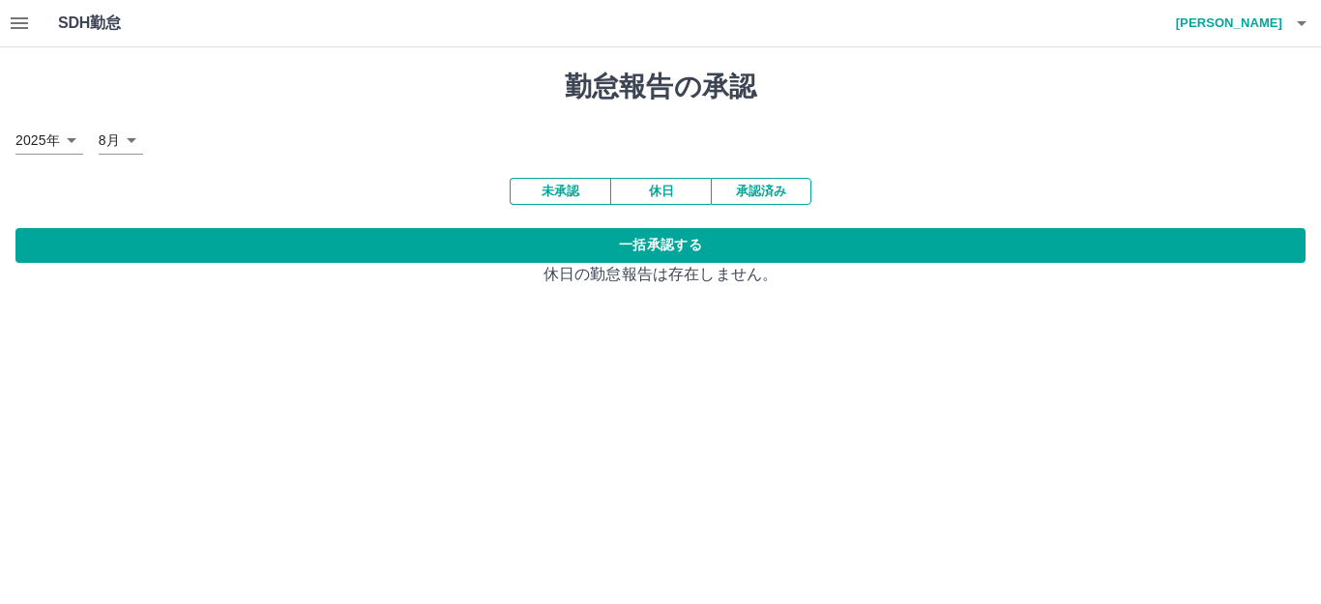
click at [724, 194] on button "承認済み" at bounding box center [761, 191] width 101 height 27
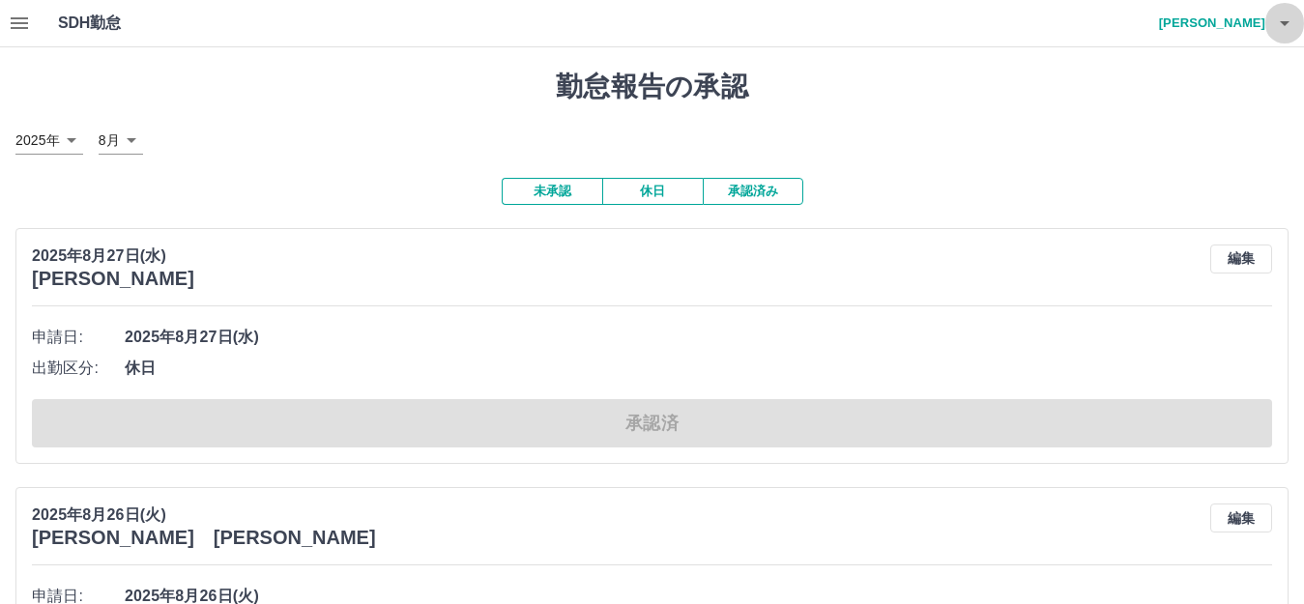
click at [1279, 36] on button "button" at bounding box center [1285, 23] width 39 height 46
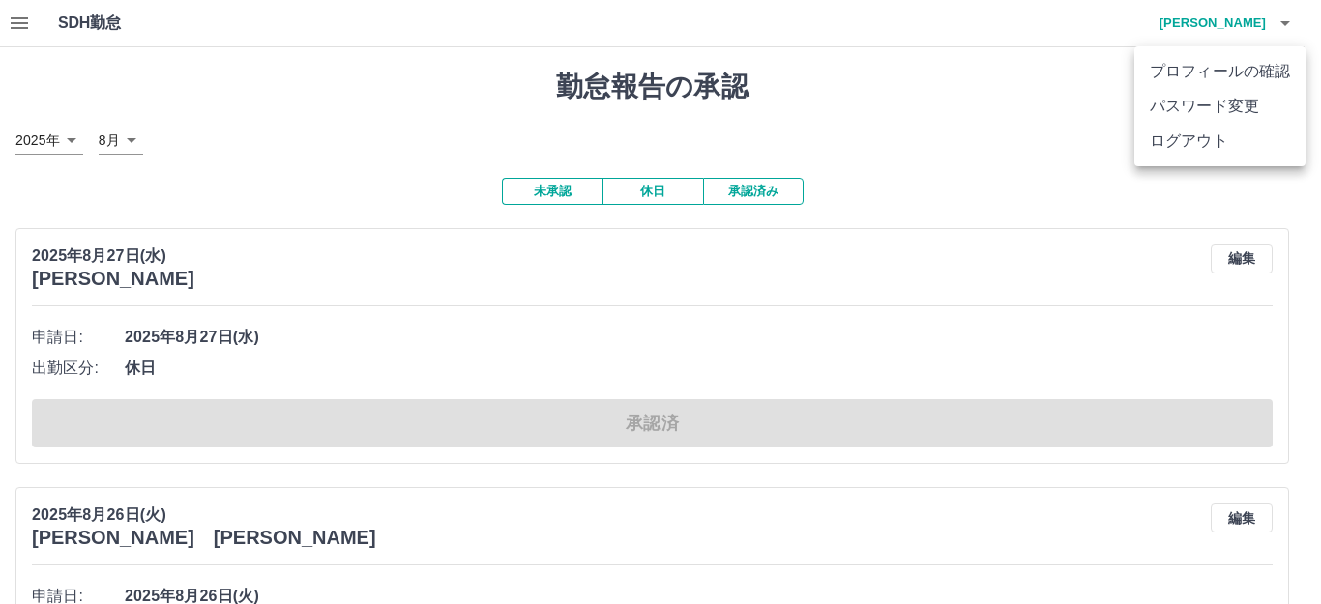
click at [1162, 144] on li "ログアウト" at bounding box center [1219, 141] width 171 height 35
